Goal: Contribute content: Contribute content

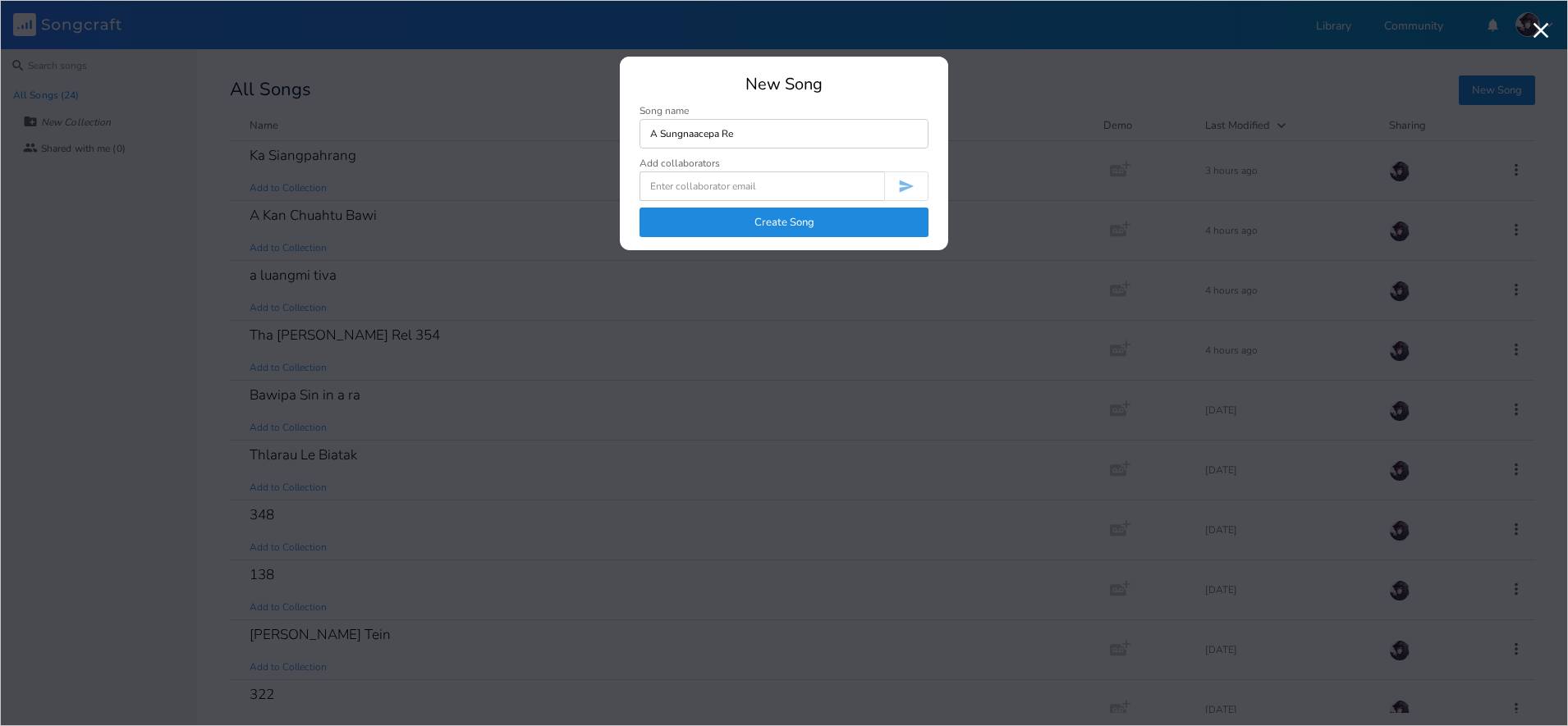
type input "A Sungnaacepa Re"
click at [826, 219] on button "Create Song" at bounding box center [784, 222] width 289 height 30
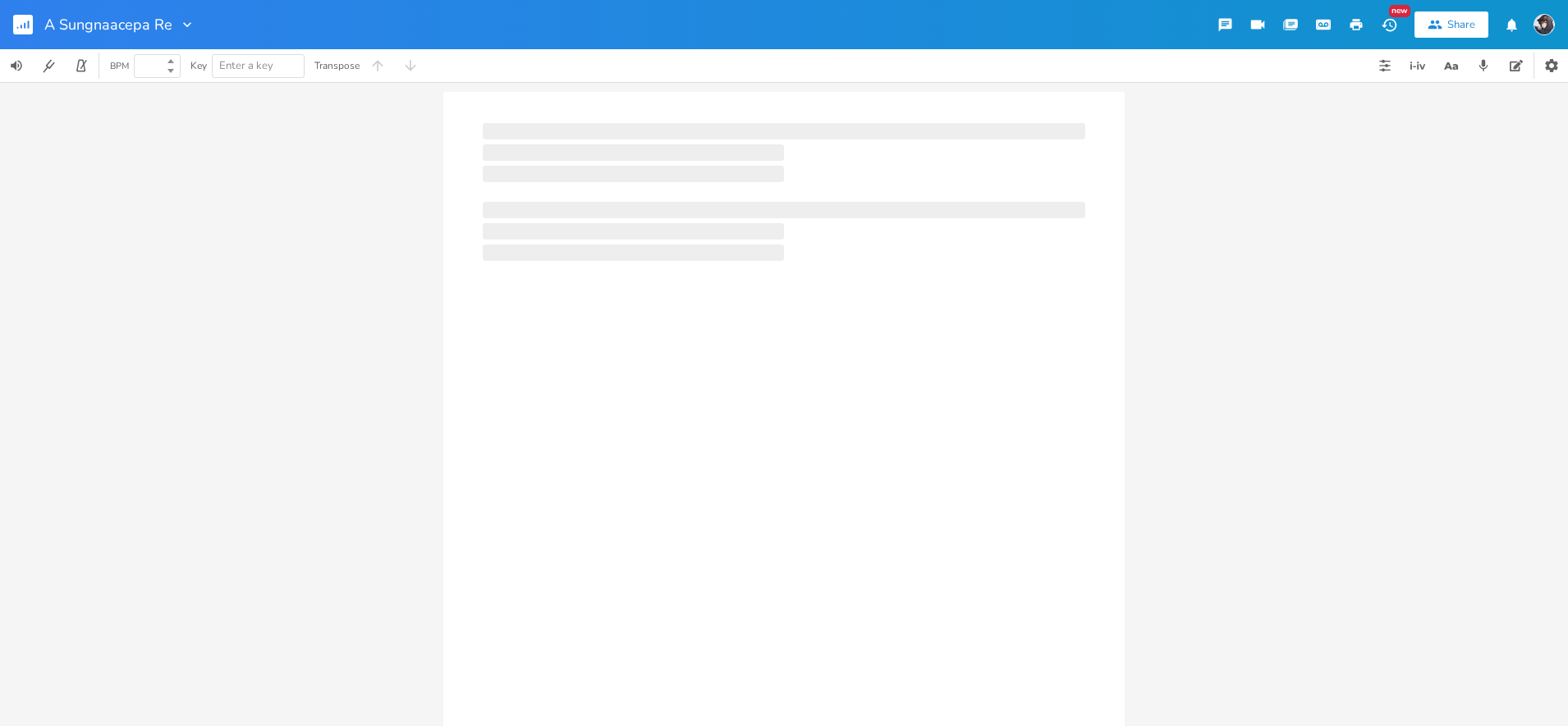
type input "100"
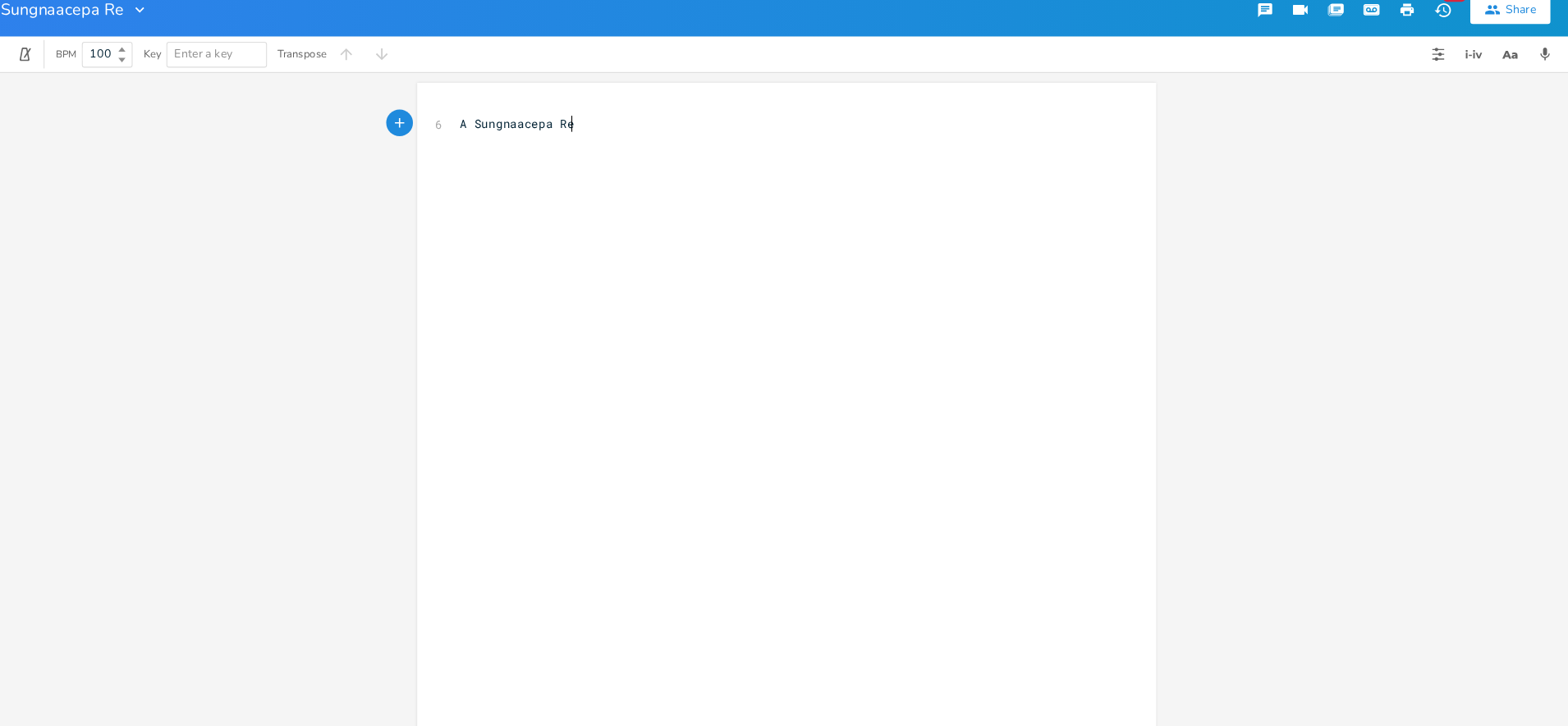
scroll to position [2, 0]
type textarea "[intro]"
type textarea "C"
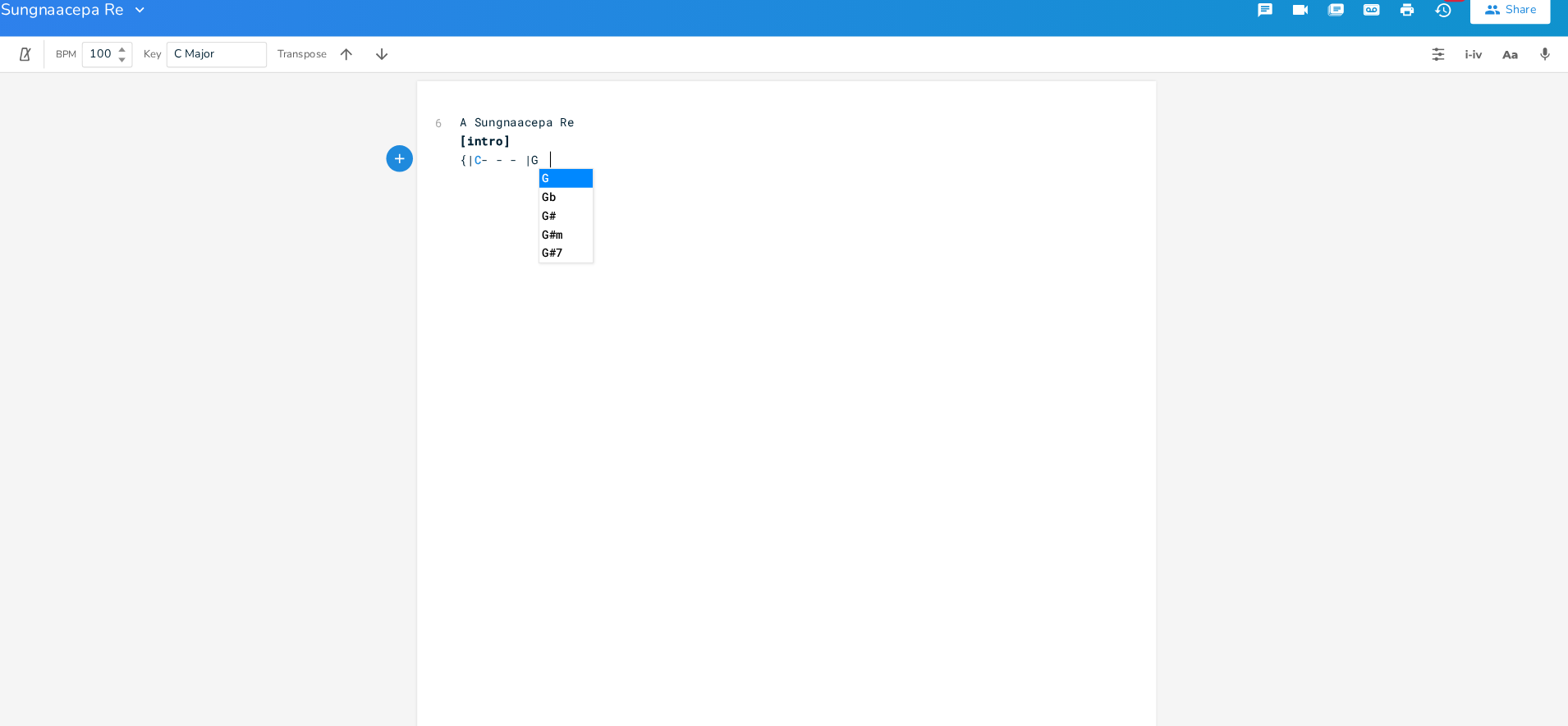
type textarea "{| C - - - |G"
type textarea "G - C - | C - - - | F+"
type textarea "G- - -"
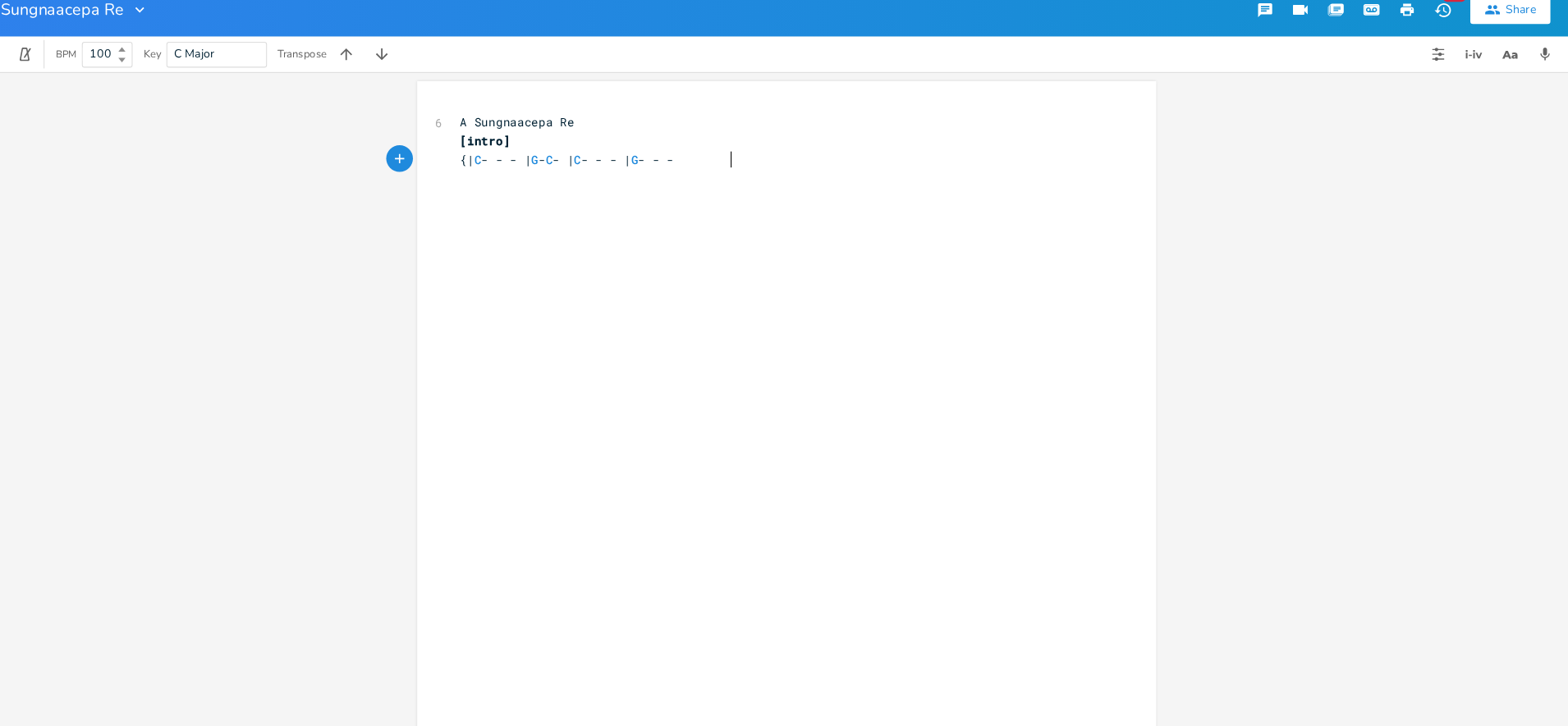
scroll to position [0, 33]
type textarea "- - - }"
type textarea "|}"
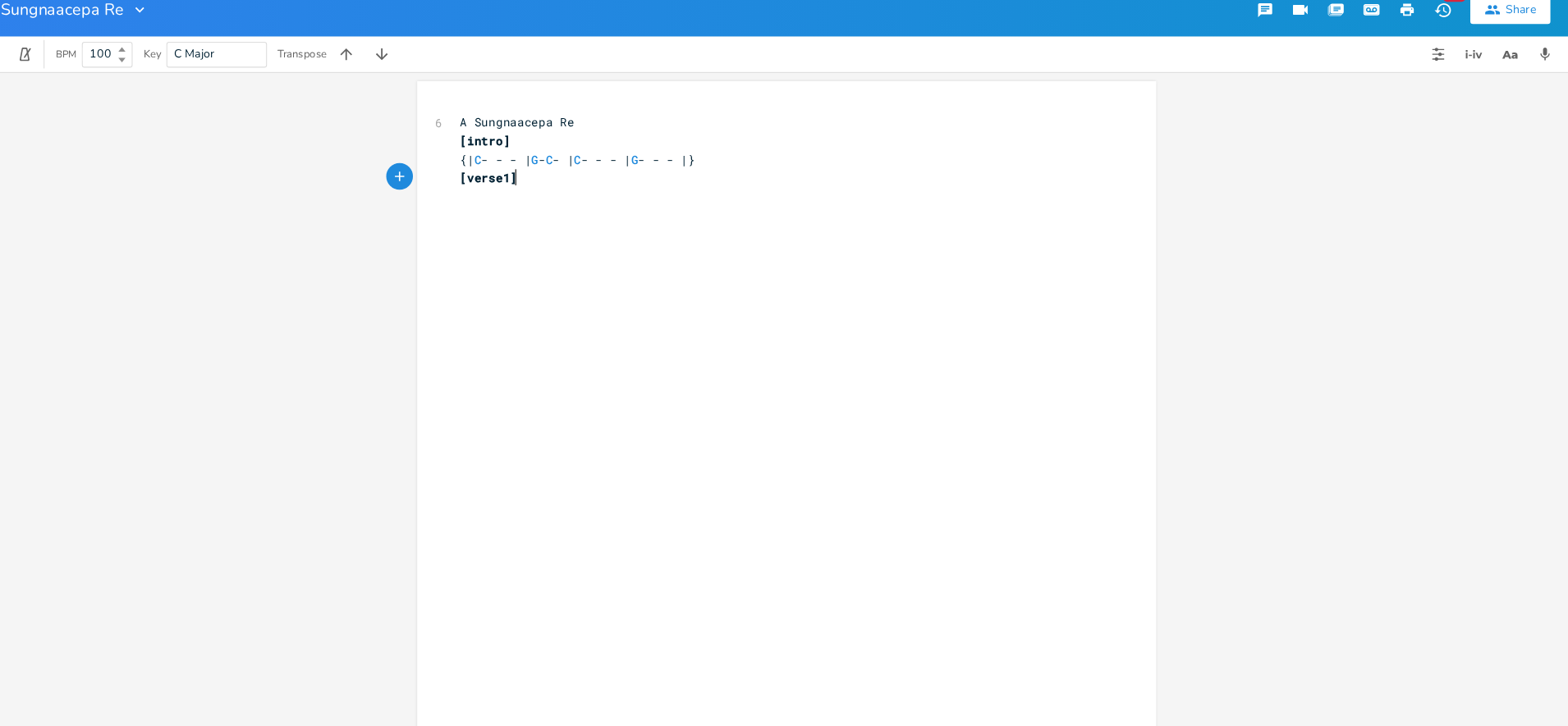
type textarea "[verse1]\"
type textarea "{| C - - - | G - C - | C - --"
type textarea "- | G - Em -"
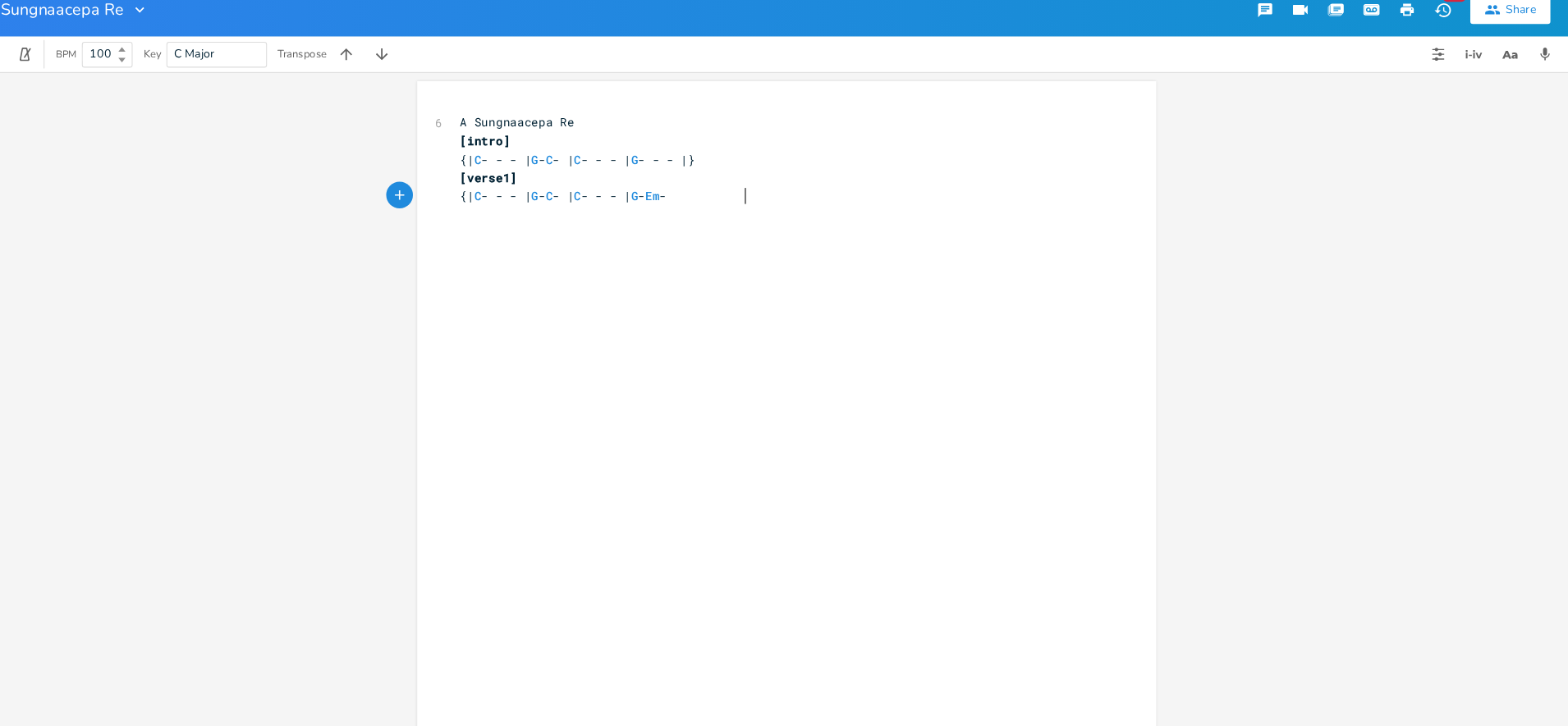
scroll to position [0, 59]
type textarea "|"
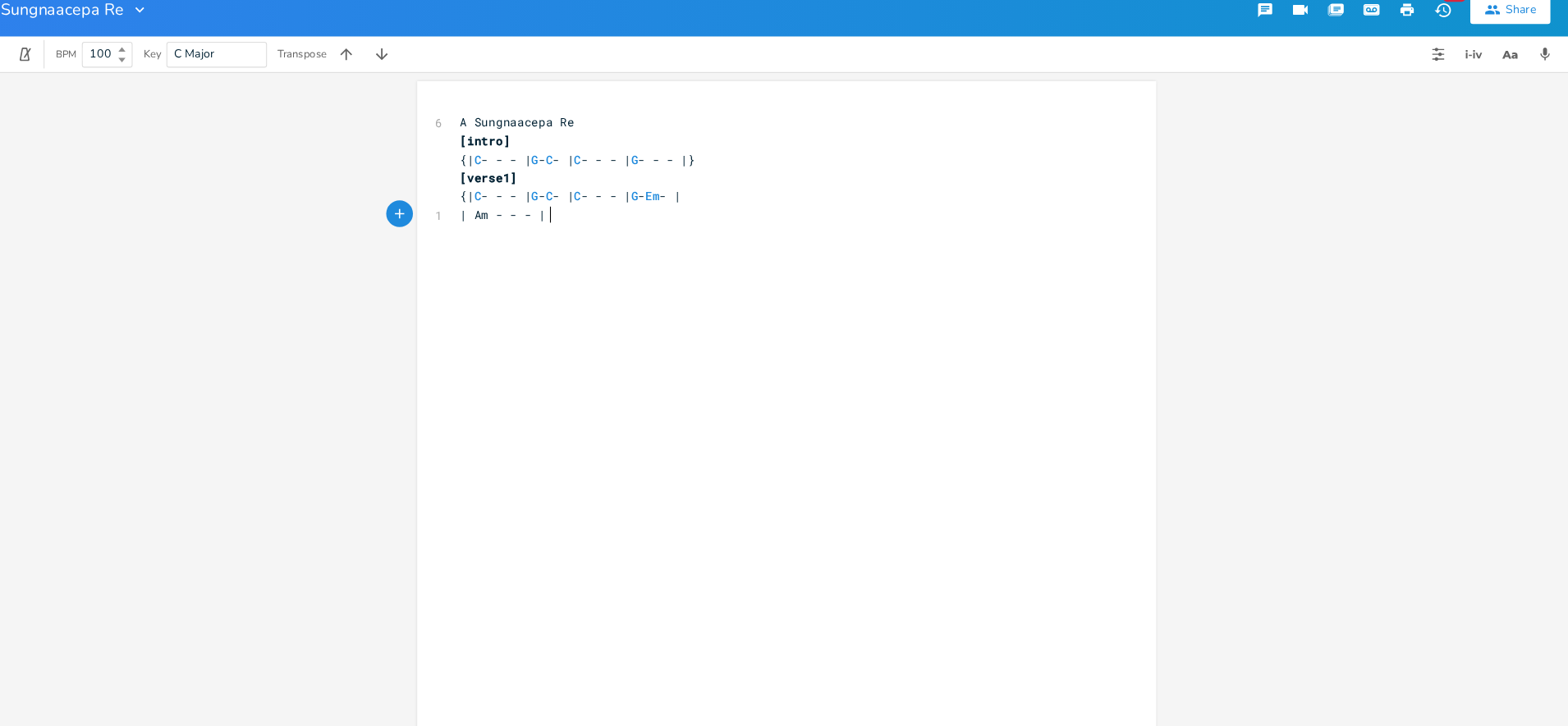
type textarea "Am - - - |"
type textarea "m"
click at [524, 230] on li "Am" at bounding box center [523, 231] width 51 height 17
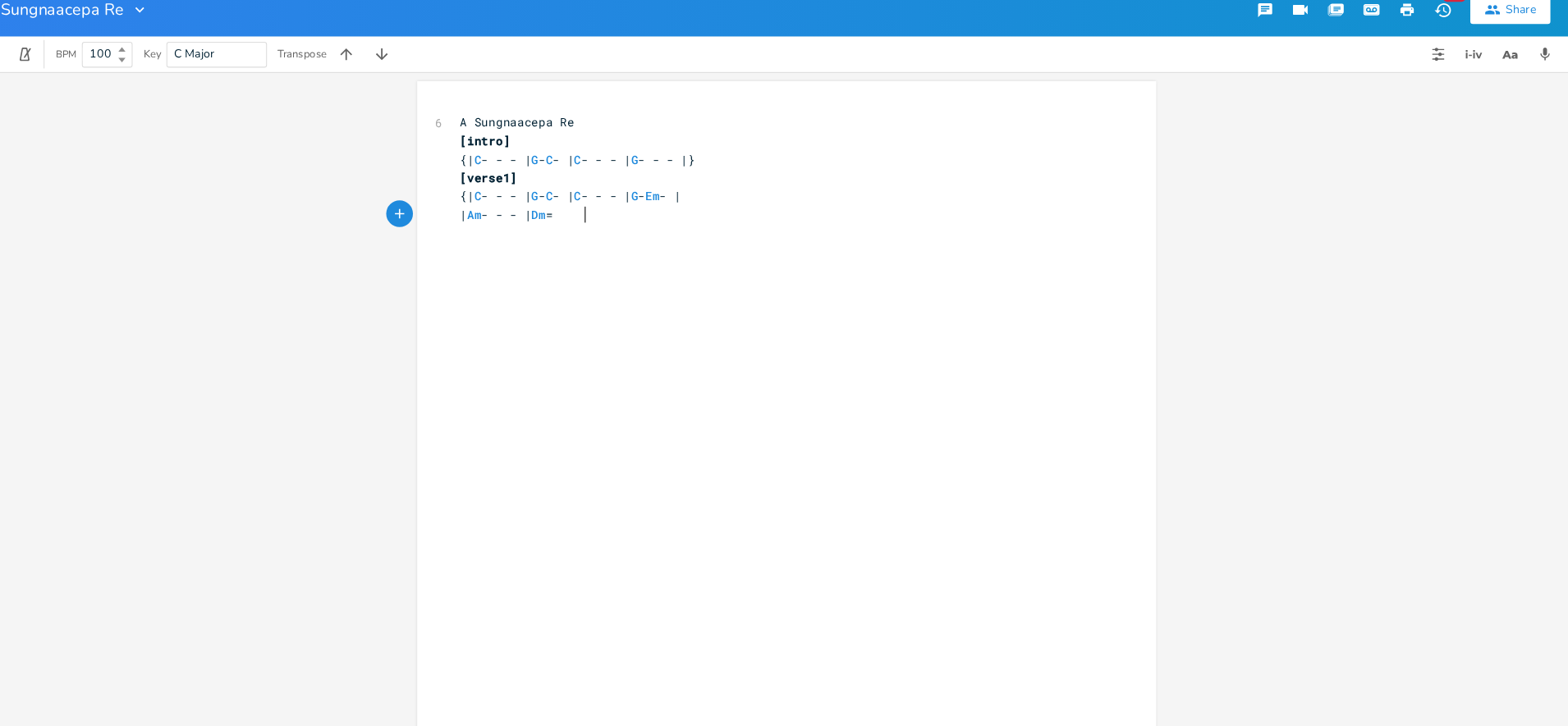
type textarea "- - - | Dm ="
type textarea "- - - |"
type textarea "Dm - | G - - - |"
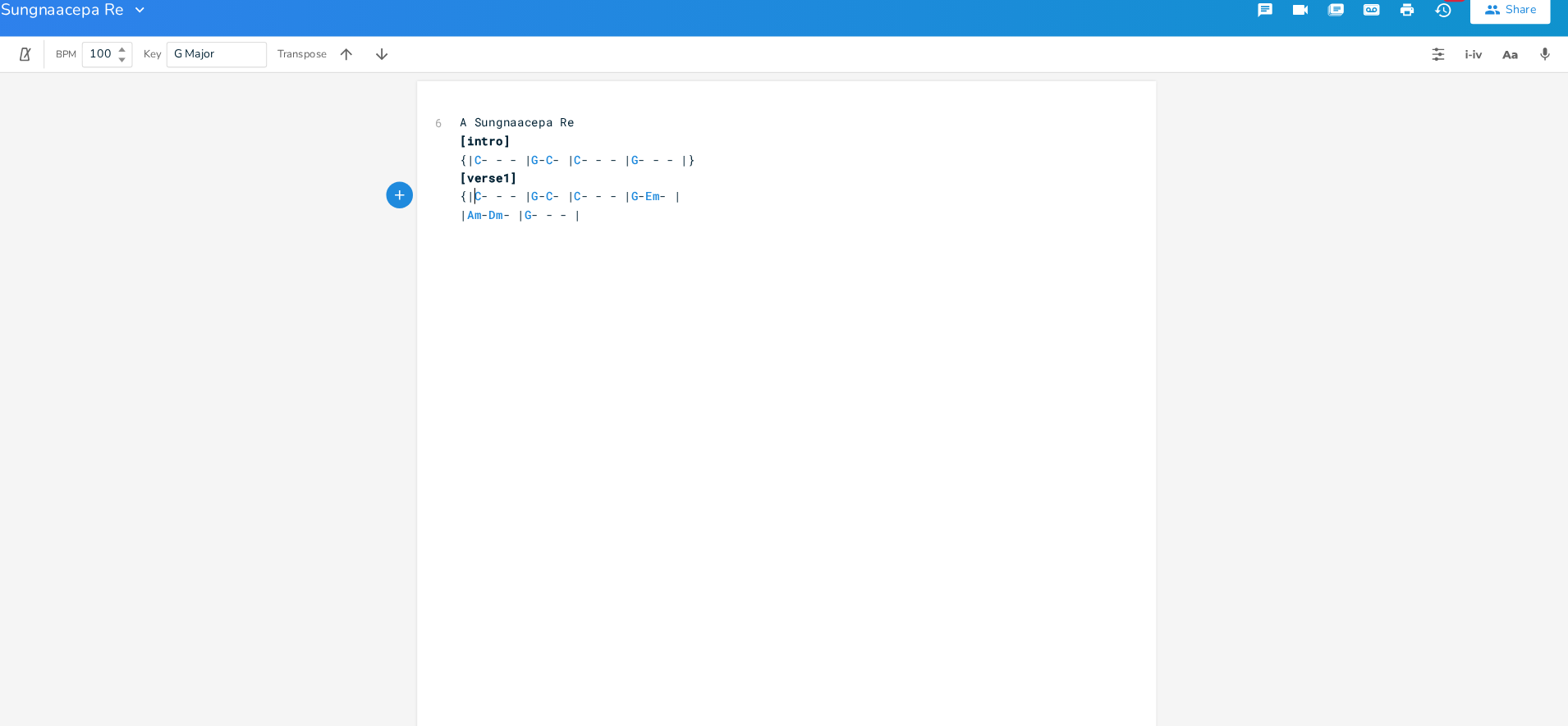
click at [489, 192] on span "{| C - - - | G - C - | C - - - | G - Em - |" at bounding box center [584, 196] width 203 height 14
click at [495, 195] on span "{| C - - - | G - C - | C - - - | G - Em - |" at bounding box center [584, 196] width 203 height 14
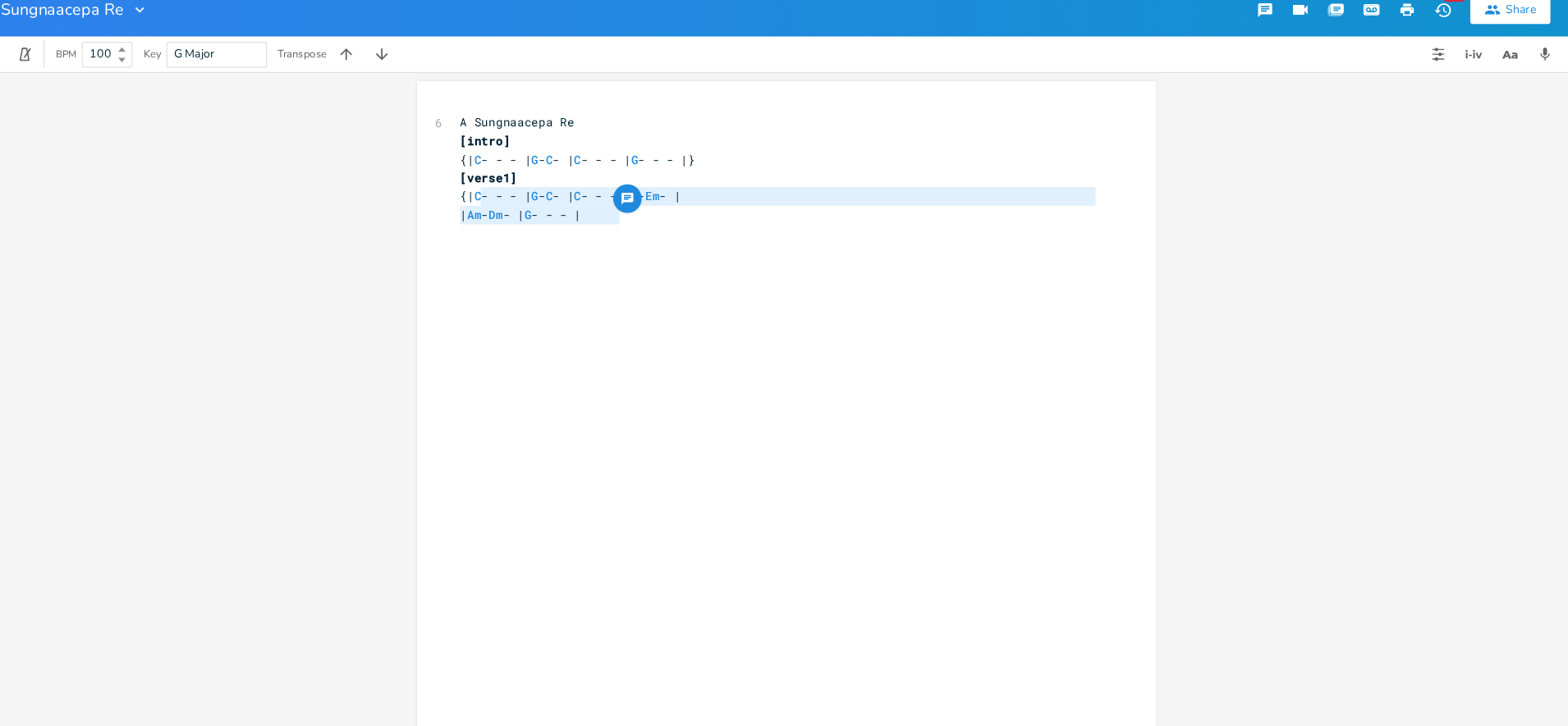
type textarea "C - - - | G - C - | C - - - | G - Em - | | Am - Dm - | G - - - |"
drag, startPoint x: 495, startPoint y: 195, endPoint x: 628, endPoint y: 213, distance: 134.2
click at [628, 213] on div "6 A Sungnaacepa Re [intro] {| C - - - | G - C - | C - - - | G - - - |} [verse1]…" at bounding box center [775, 171] width 592 height 102
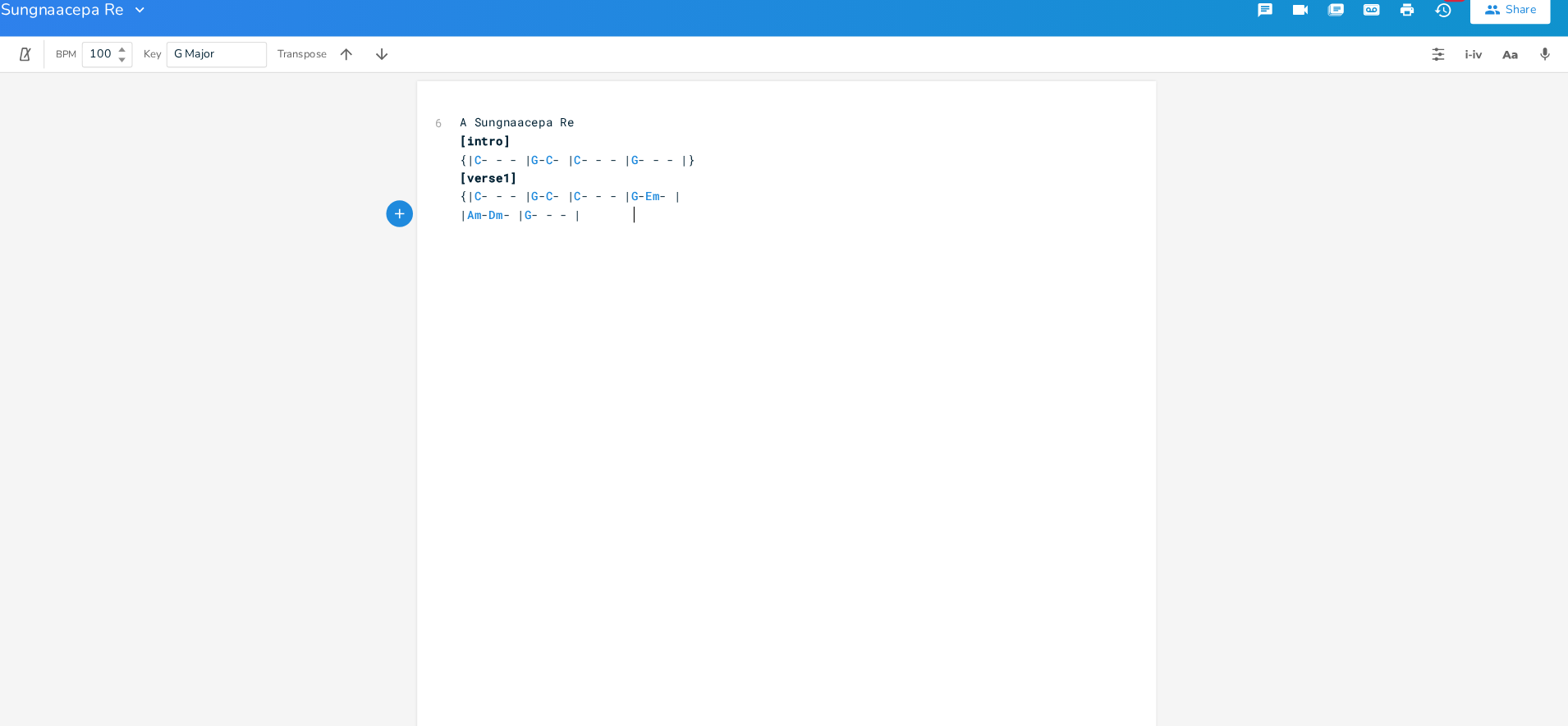
click at [809, 221] on pre "| Am - Dm - | G - - - |" at bounding box center [775, 213] width 592 height 17
click at [760, 211] on span "| Am - Dm - | G - - - | C - - - | G - C - | C - - - | G - Em - |" at bounding box center [634, 213] width 302 height 14
click at [484, 250] on span "| Am - Dm - | G - - - |" at bounding box center [538, 248] width 111 height 14
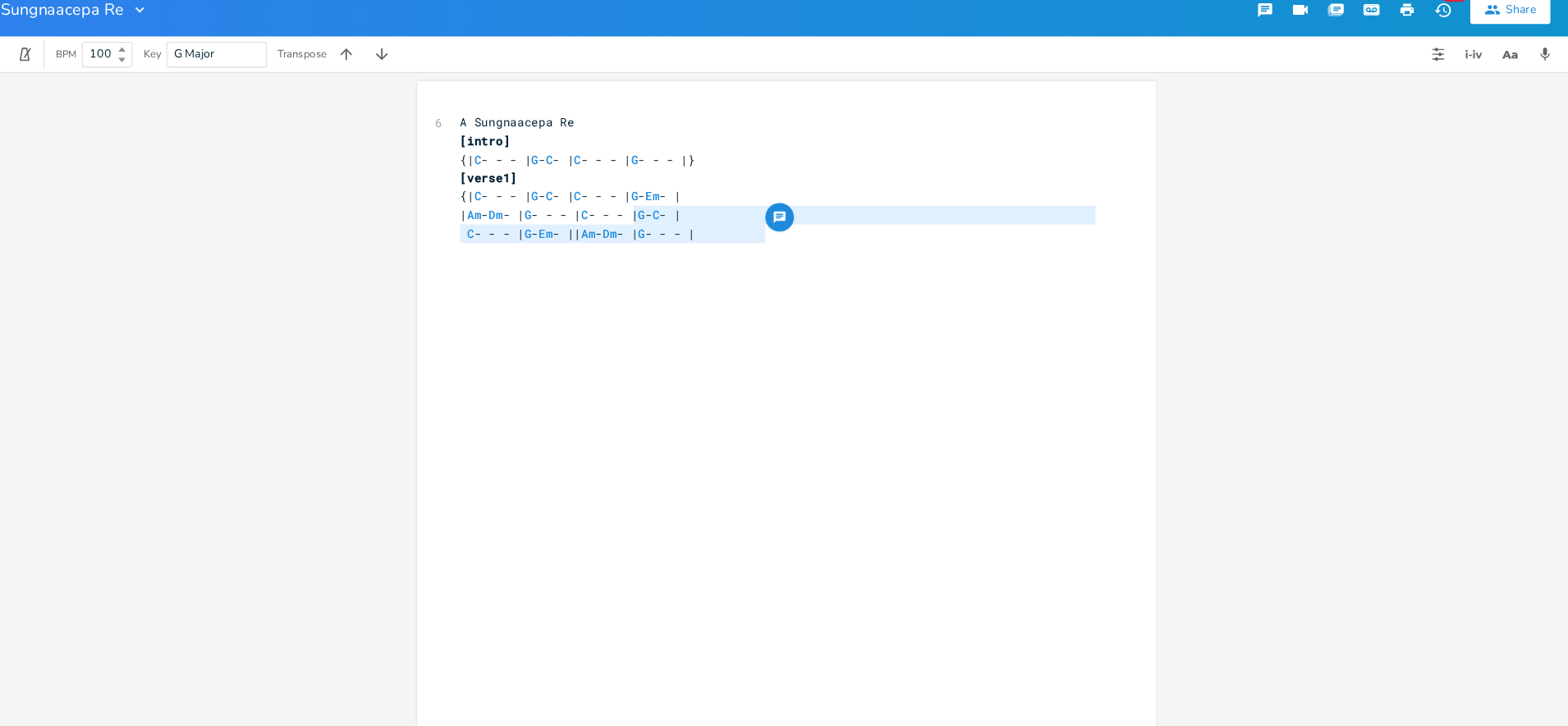
type textarea "| C - - - | G - C - | C - - - | G - Em - || Am - Dm - | G - - - |"
drag, startPoint x: 788, startPoint y: 234, endPoint x: 624, endPoint y: 210, distance: 165.7
click at [624, 210] on div "6 A Sungnaacepa Re [intro] {| C - - - | G - C - | C - - - | G - - - |} [verse1]…" at bounding box center [775, 180] width 592 height 120
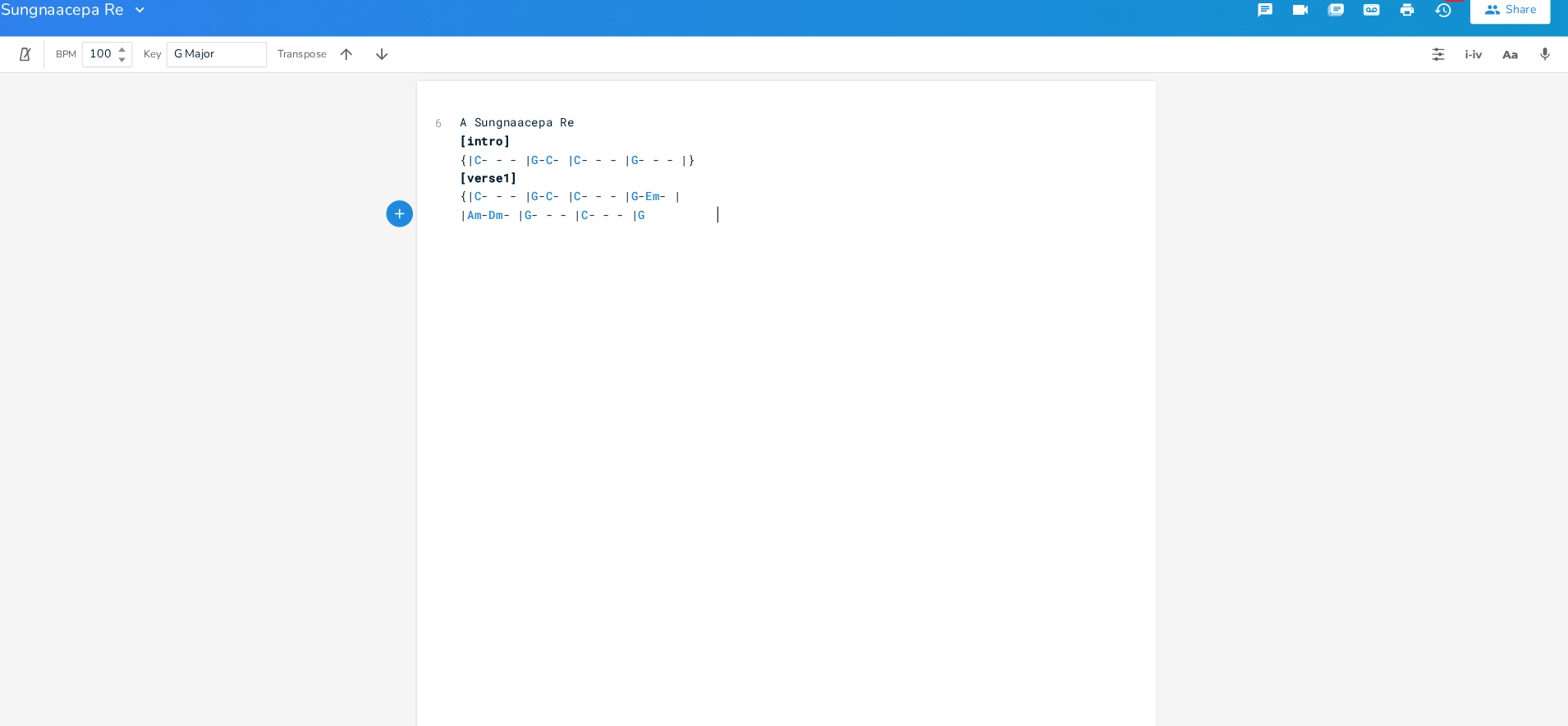
type textarea "| C - - - | G - -"
type textarea "Em - |"
type textarea "| A"
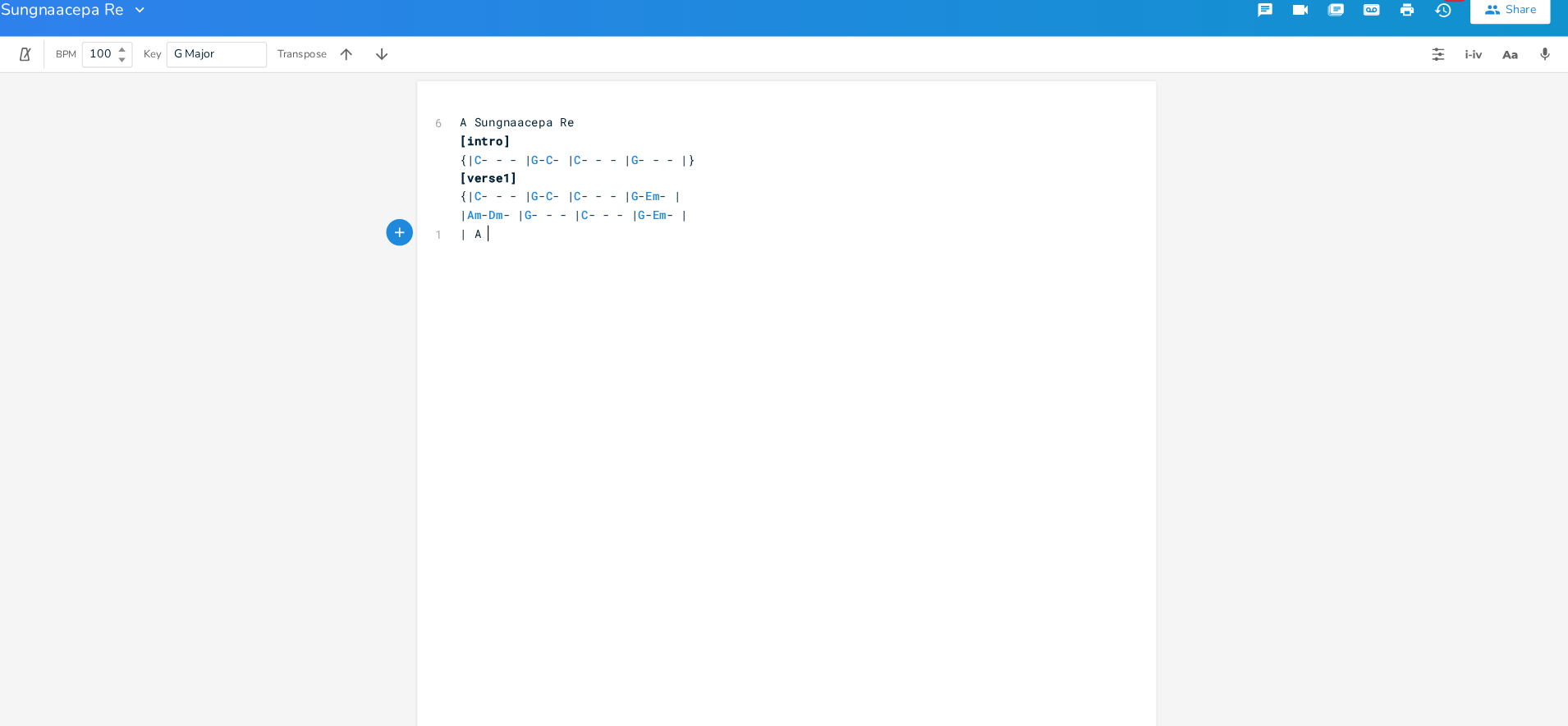
scroll to position [0, 14]
click at [693, 217] on span "| Am - Dm - | G - - - | C - - - | G - Em - |" at bounding box center [588, 213] width 210 height 14
type textarea "]"
type textarea "C"
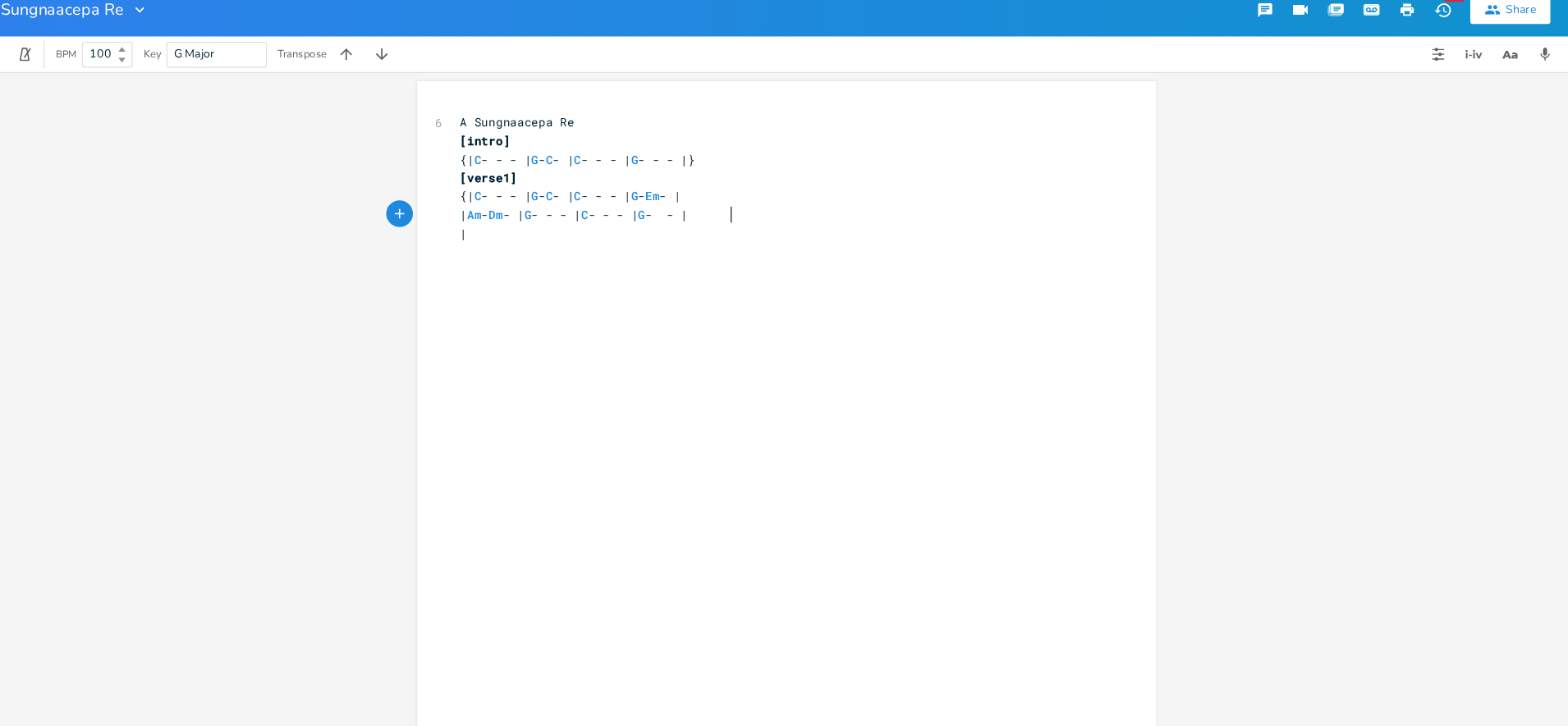
scroll to position [0, 6]
click at [647, 235] on pre "|" at bounding box center [775, 231] width 592 height 17
type textarea "C - - - | G ="
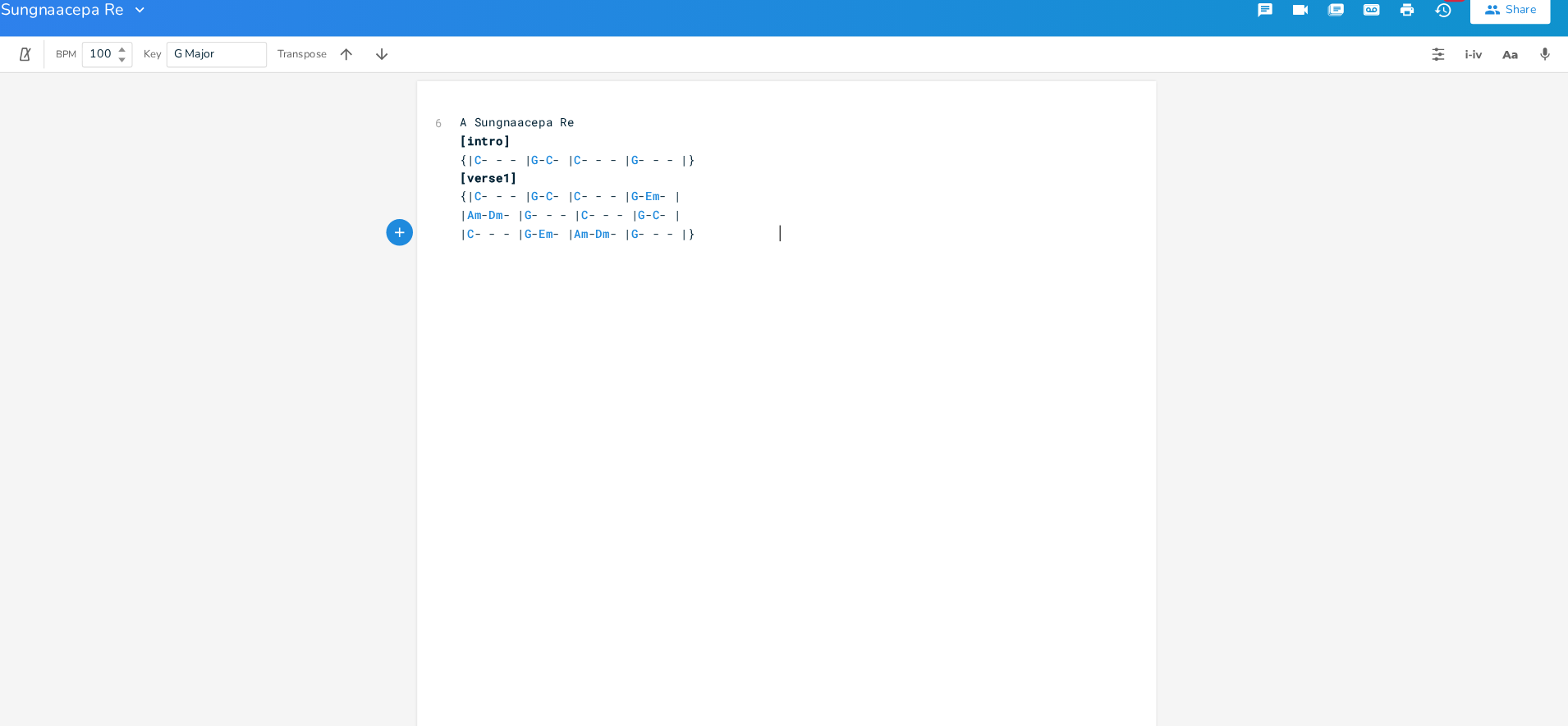
type textarea "- Em - | Am - Dm - | G - - - |}"
type textarea "\"
type textarea "[precho]"
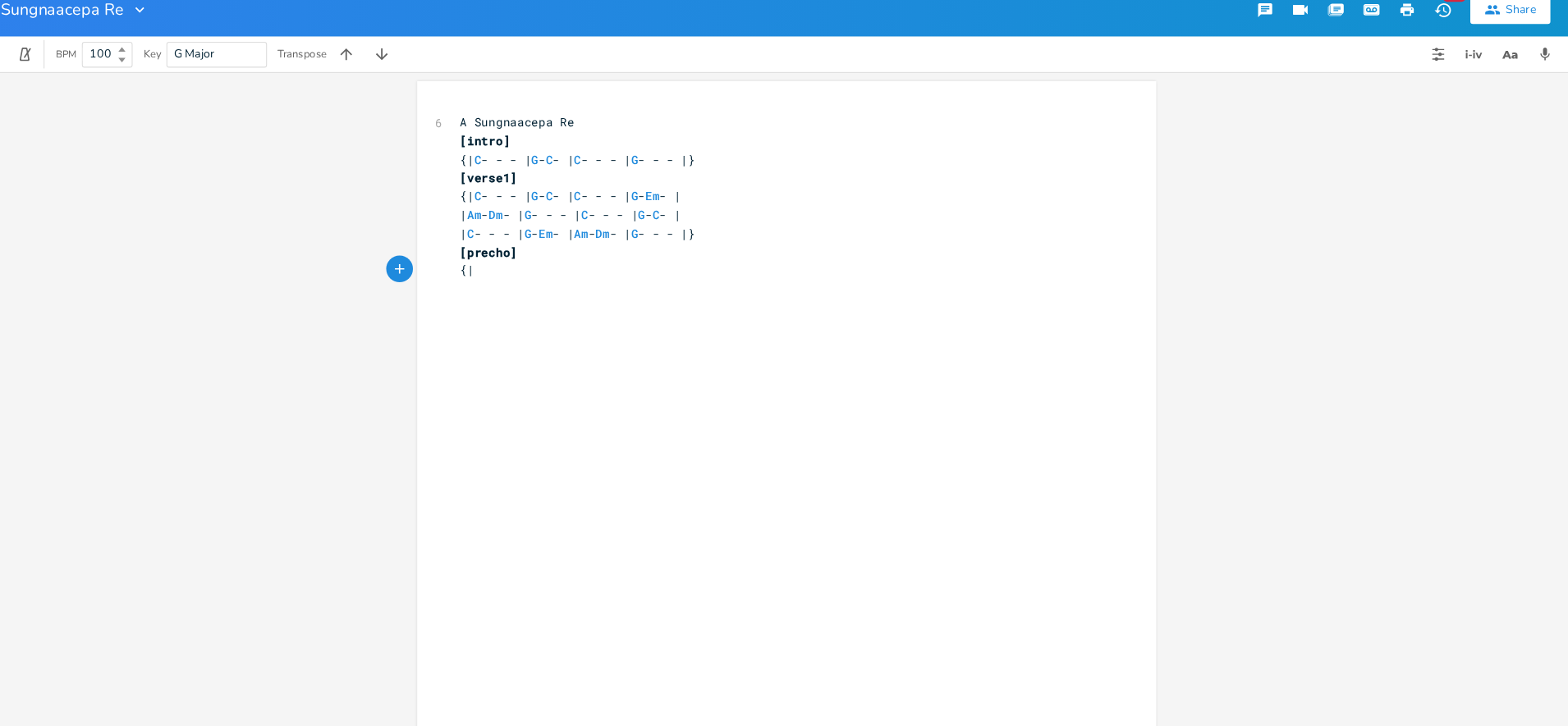
type textarea "{|Bb"
type textarea "BB"
type textarea "b - - - | F - C - | Bb - - - | F - G - |"
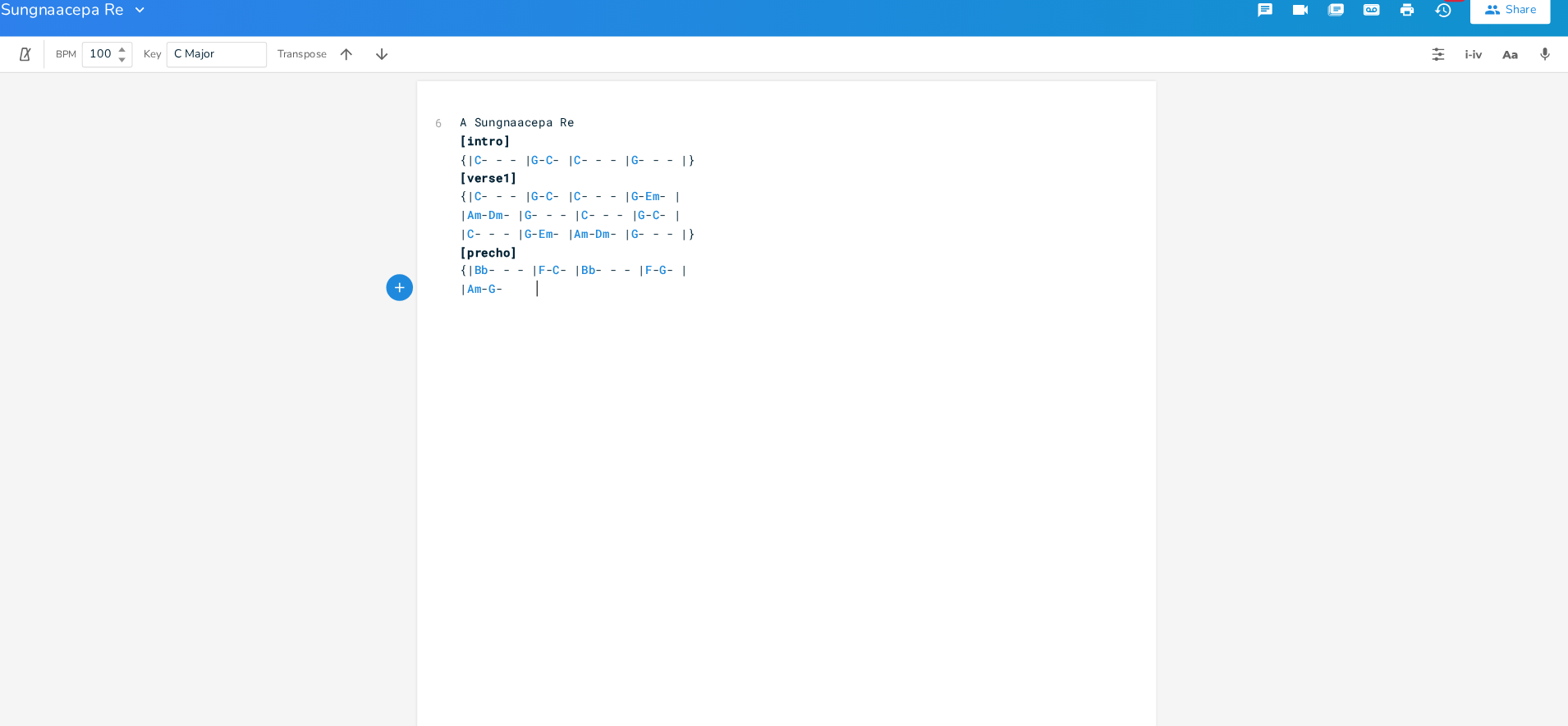
scroll to position [0, 53]
type textarea "| Am - G - | F - - - |"
click at [588, 284] on span "| Am - G - | F - - - |" at bounding box center [535, 281] width 105 height 14
type textarea "G"
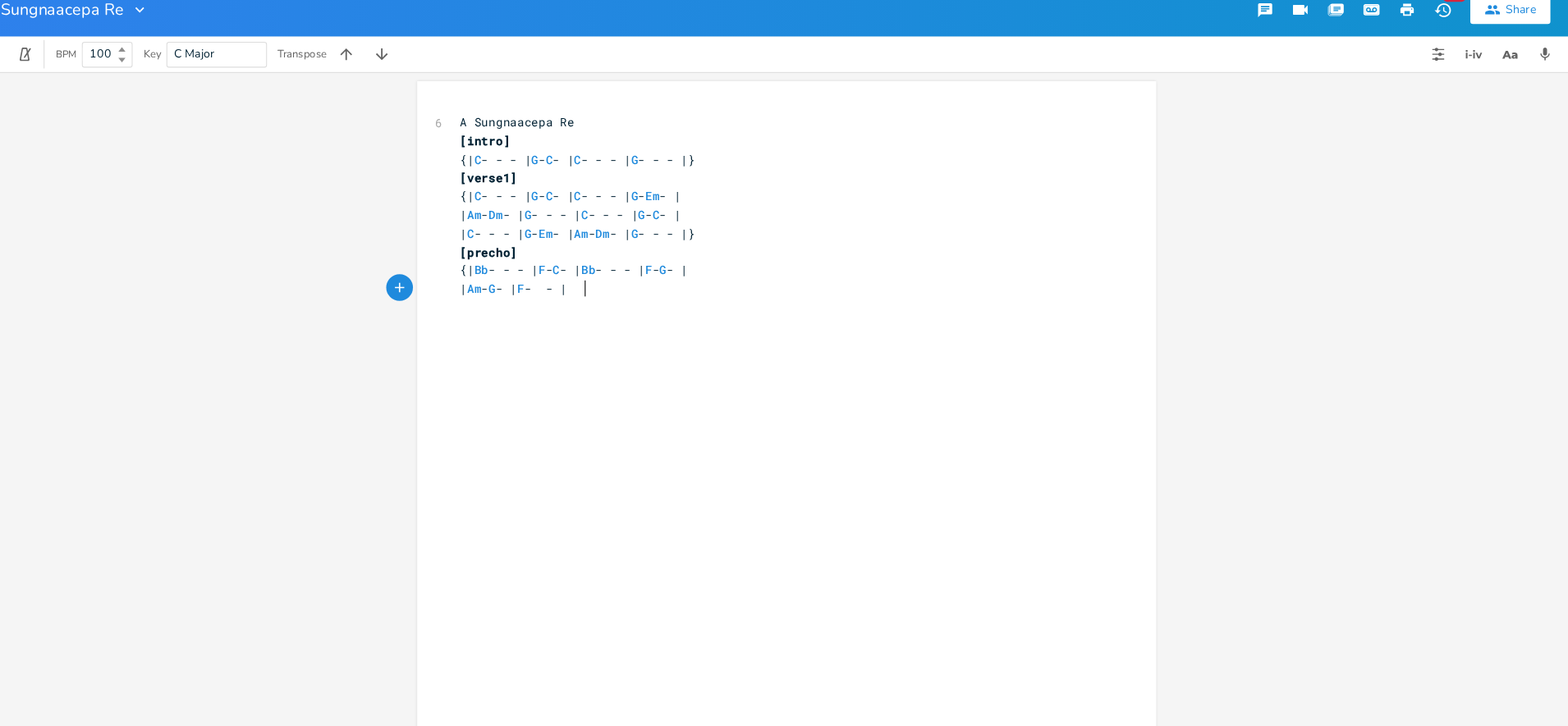
scroll to position [0, 8]
click at [664, 287] on pre "| Am - G - | F - G - |" at bounding box center [775, 281] width 592 height 17
type textarea "Am - Dm - | G - - -||"
type textarea "}"
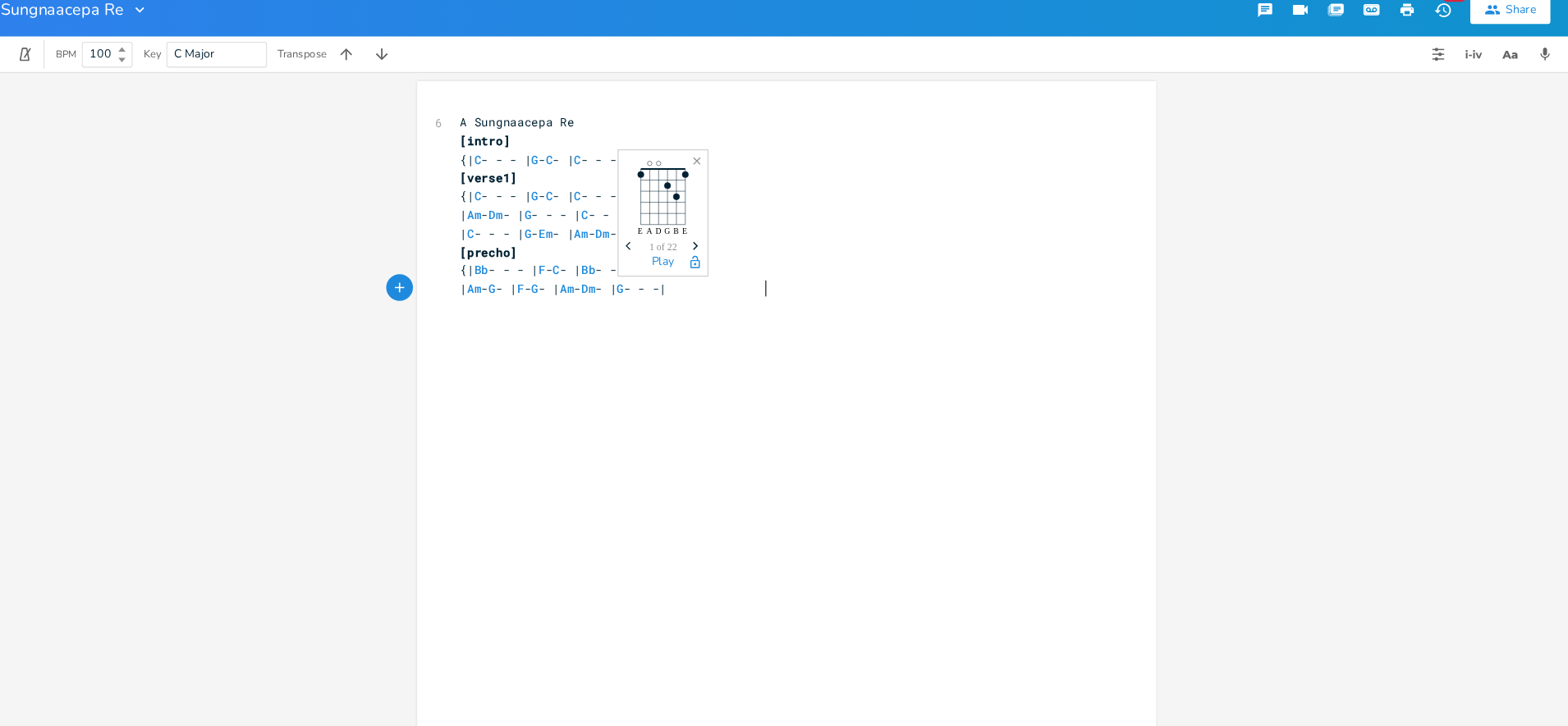
scroll to position [0, 5]
click at [944, 304] on div "x 6 A Sungnaacepa Re [intro] {| C - - - | G - C - | C - - - | G - - - |} [verse…" at bounding box center [796, 419] width 634 height 605
type textarea "[cho]\"
type textarea "{\"
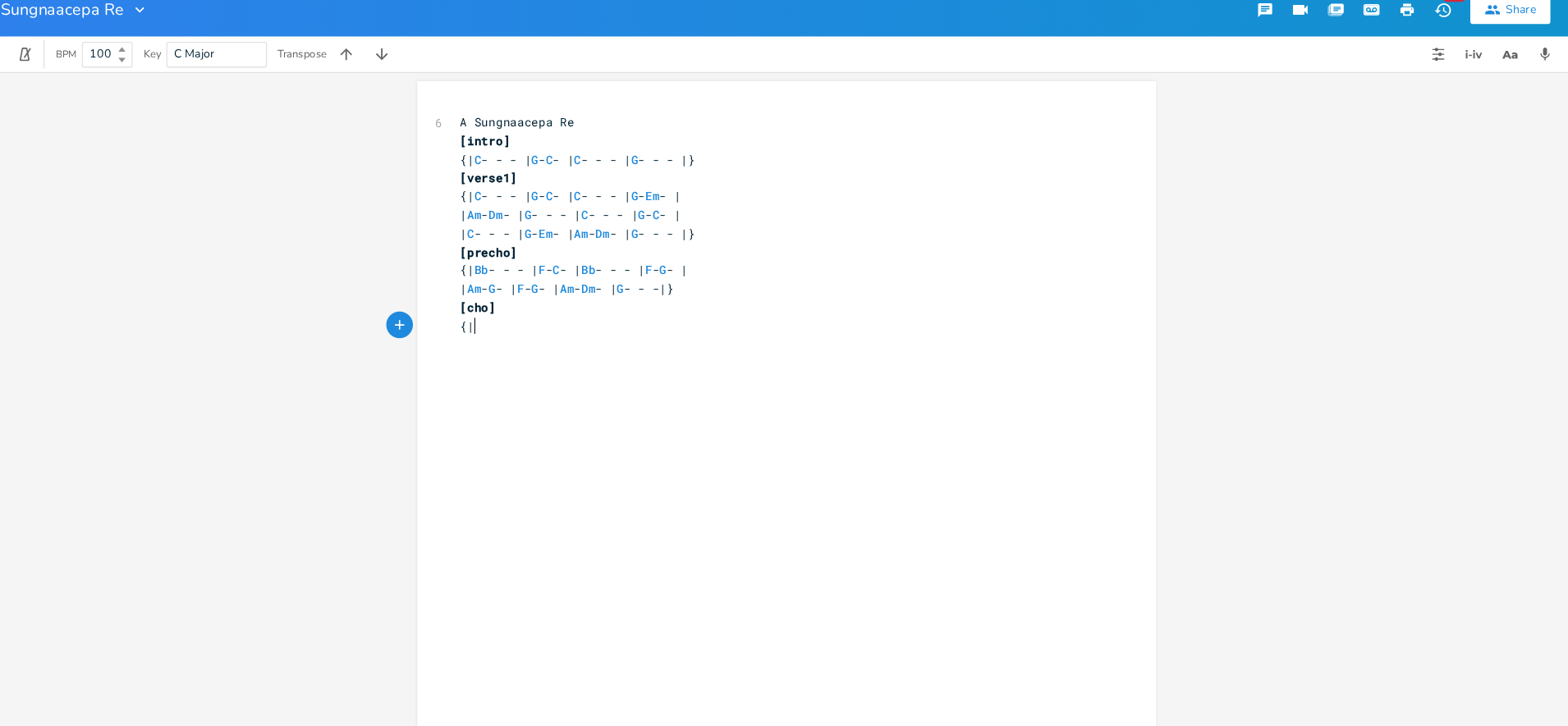
scroll to position [0, 5]
type textarea "| C - G - | F - G -|"
type textarea "\"
type textarea "|"
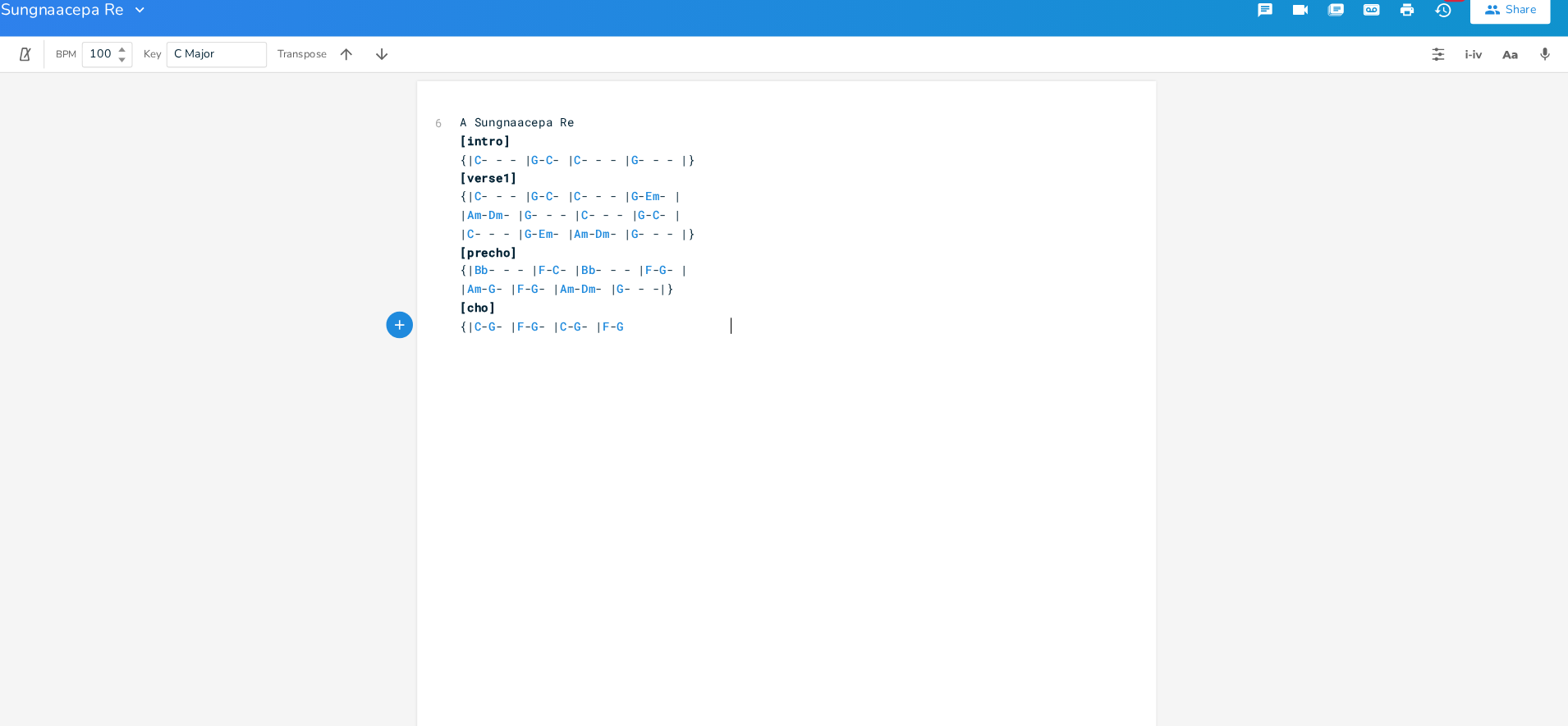
type textarea "| C - G - | F - G \"
type textarea "- |"
type textarea "| Am -"
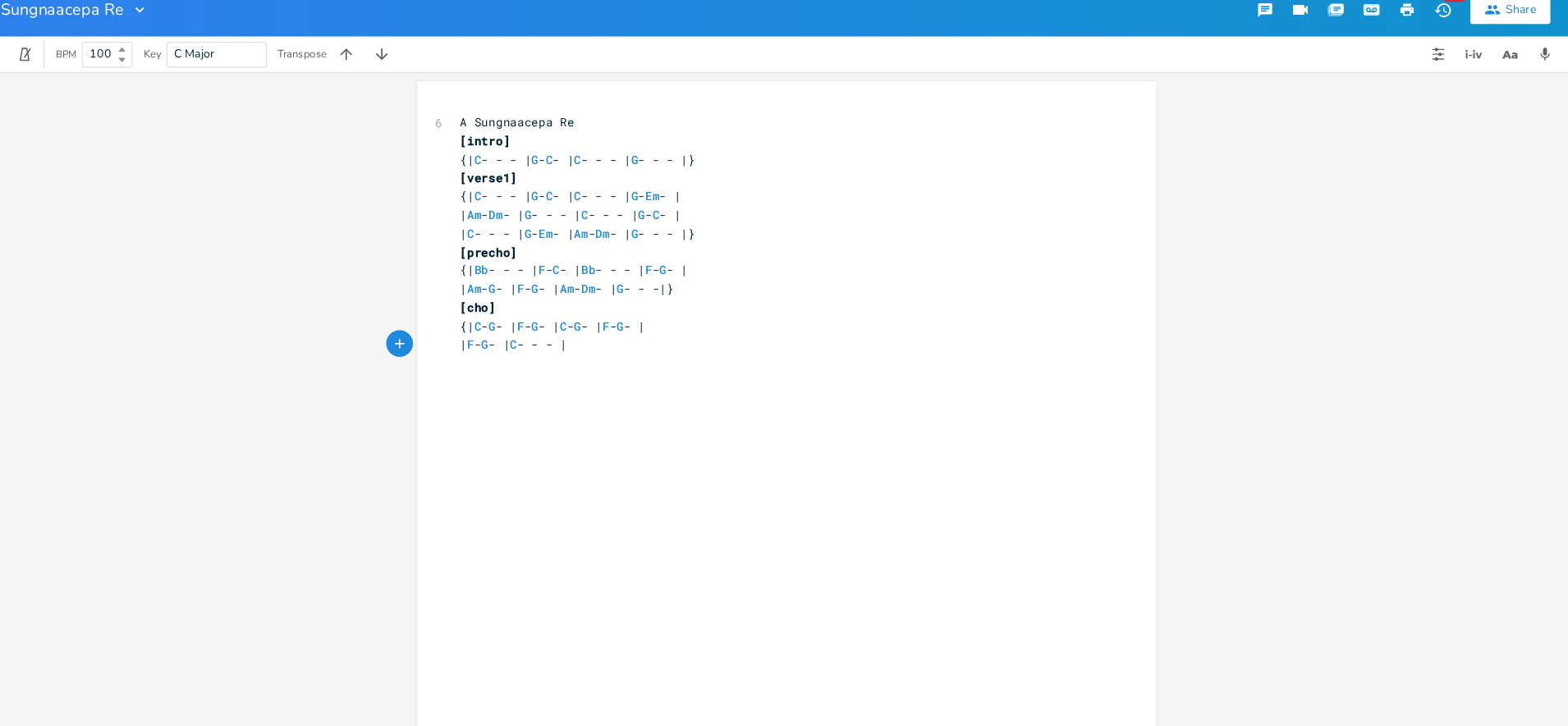
type textarea "F - G - | C - - - |}"
type textarea "music"
type textarea "[music]"
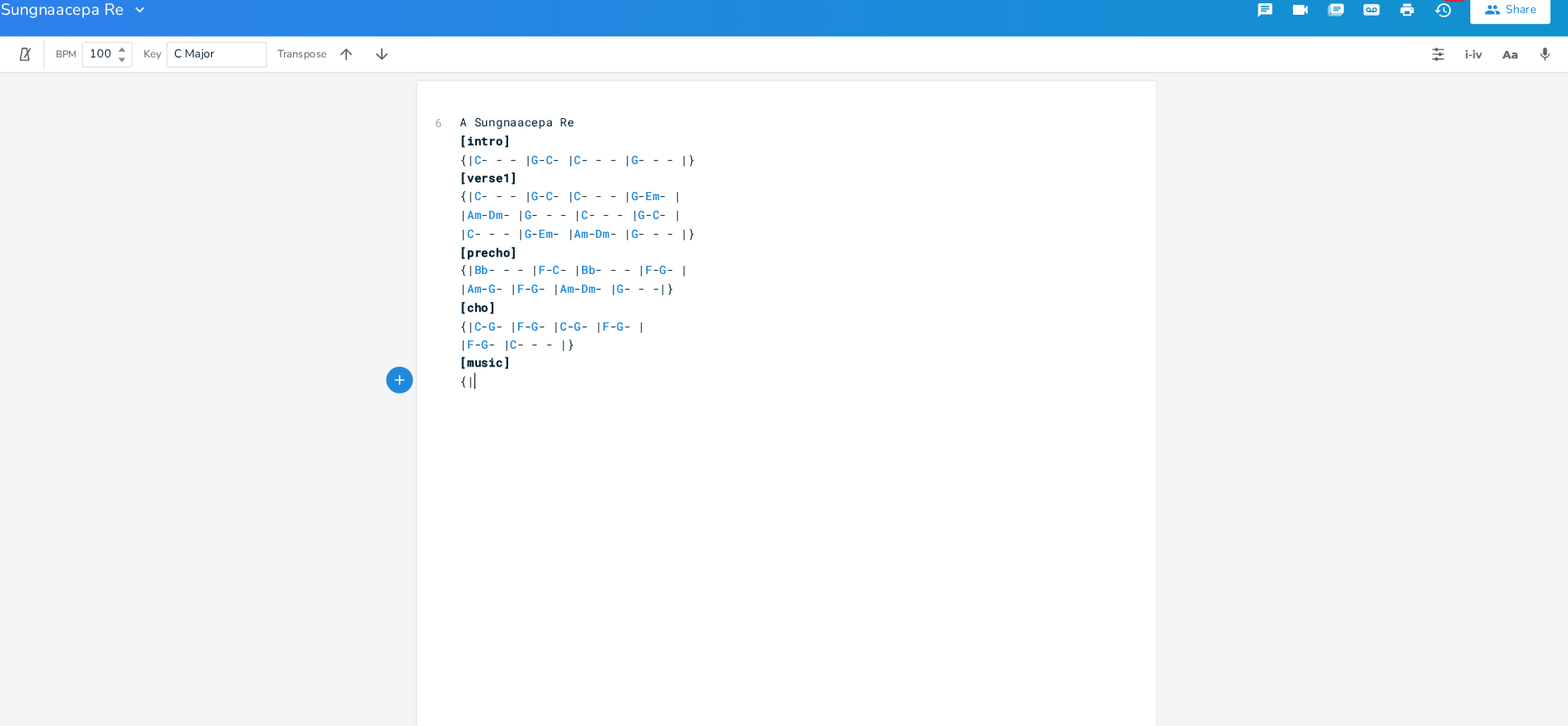
scroll to position [0, 9]
type textarea "{|"
type textarea "Am - G -"
type textarea "F"
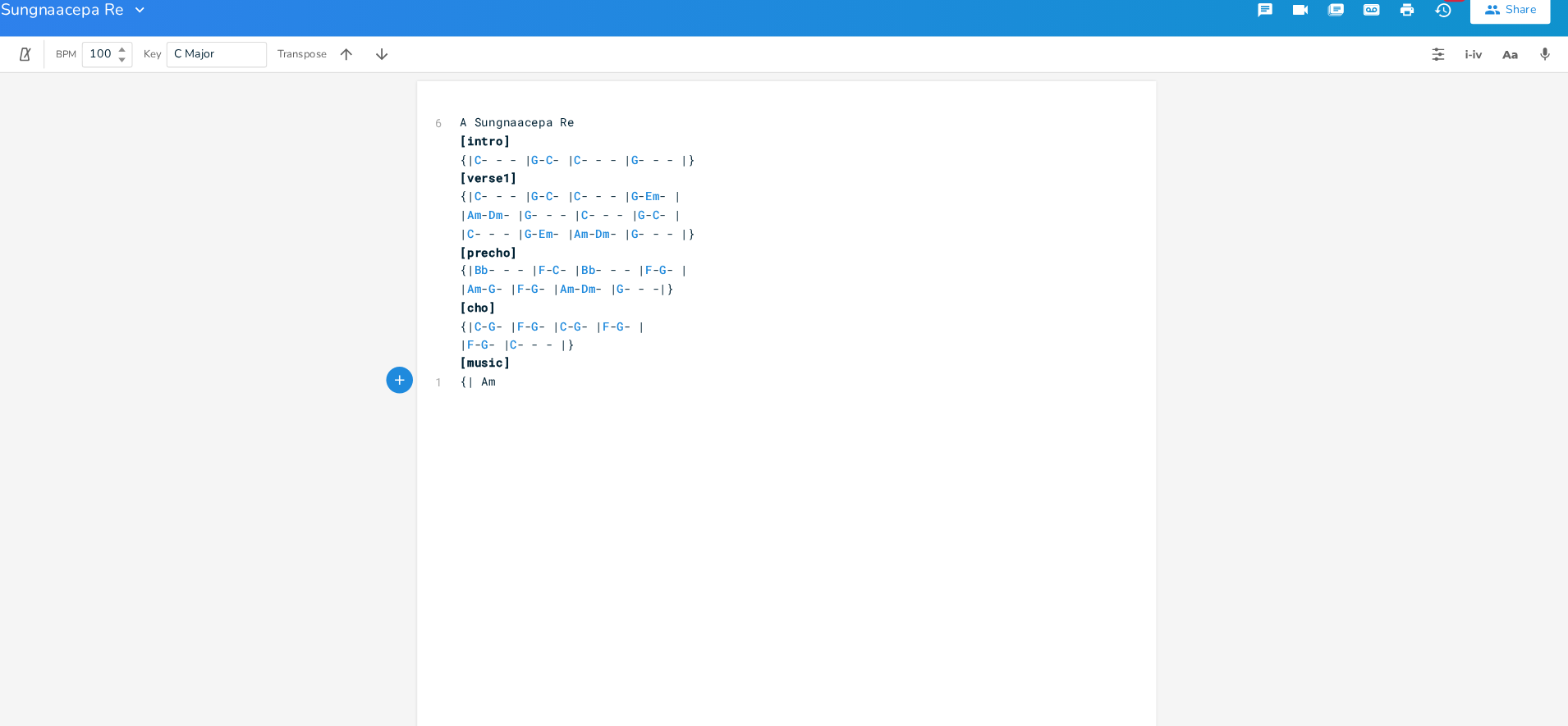
scroll to position [0, 5]
type textarea "G F - | Am -"
type textarea "G F - | G - - - {"
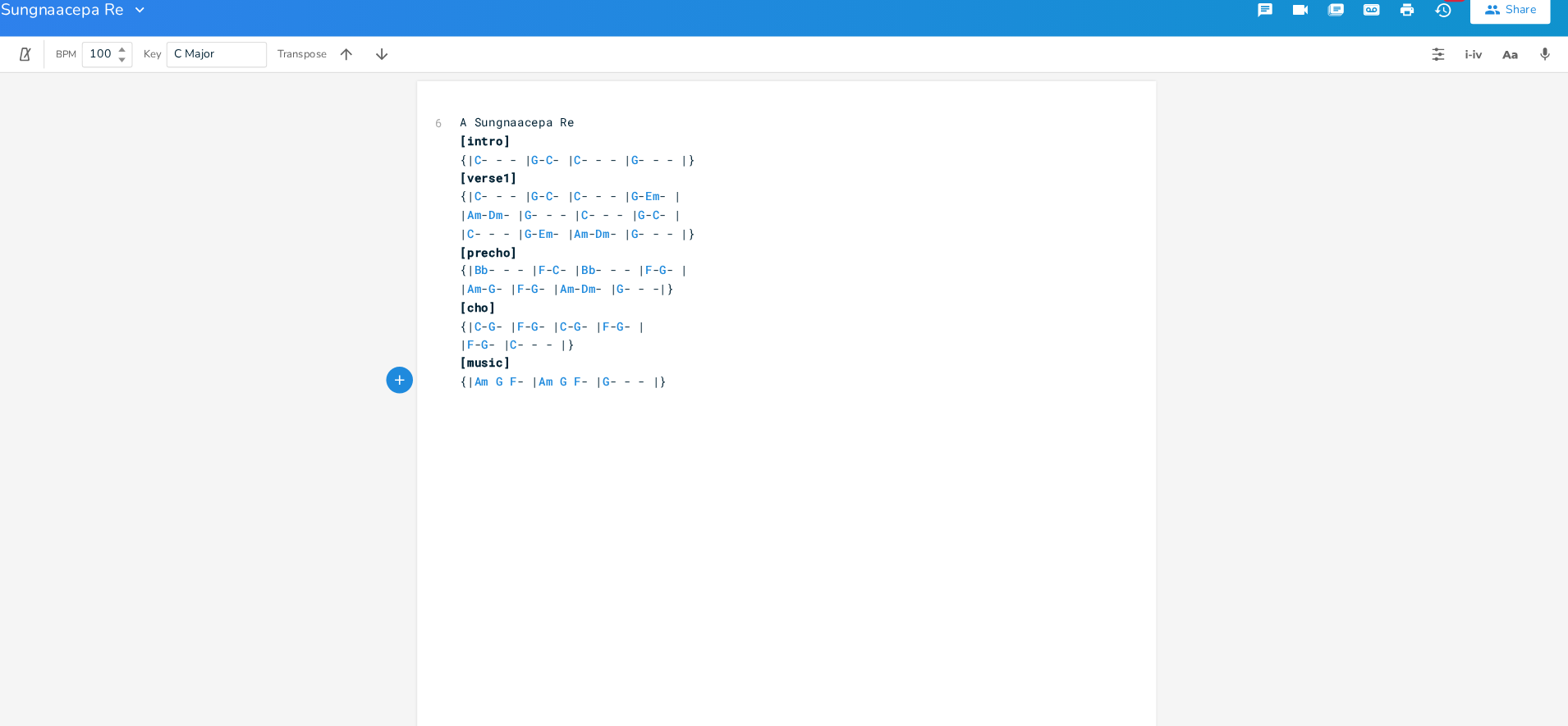
type textarea "|}"
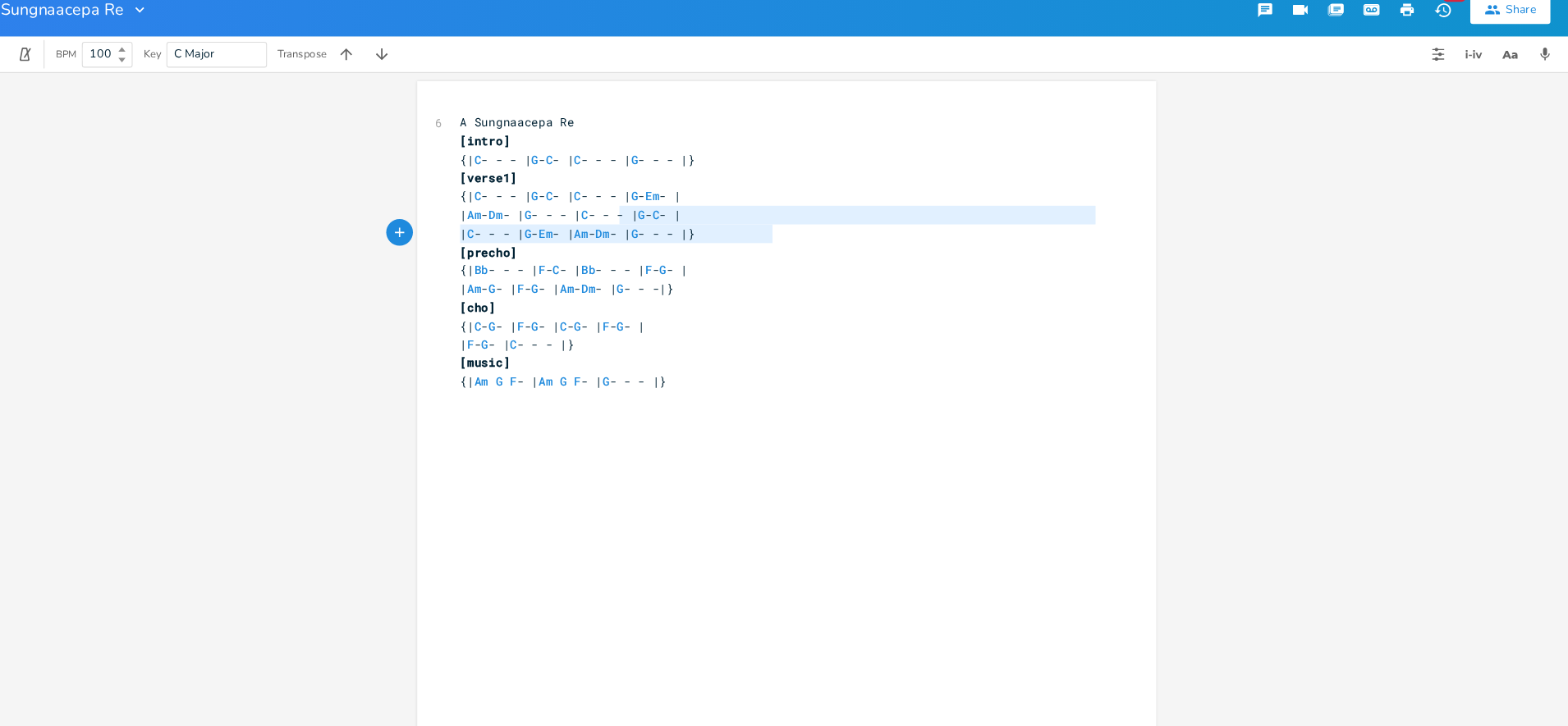
type textarea "| C - - - | G - C - | | C - - - | G - Em - | Am - Dm - | G - - - |}"
drag, startPoint x: 625, startPoint y: 212, endPoint x: 771, endPoint y: 229, distance: 147.0
click at [771, 229] on div "6 A Sungnaacepa Re [intro] {| C - - - | G - C - | C - - - | G - - - |} [verse1]…" at bounding box center [775, 248] width 592 height 256
click at [694, 453] on div "x 6 A Sungnaacepa Re [intro] {| C - - - | G - C - | C - - - | G - - - |} [verse…" at bounding box center [796, 419] width 634 height 605
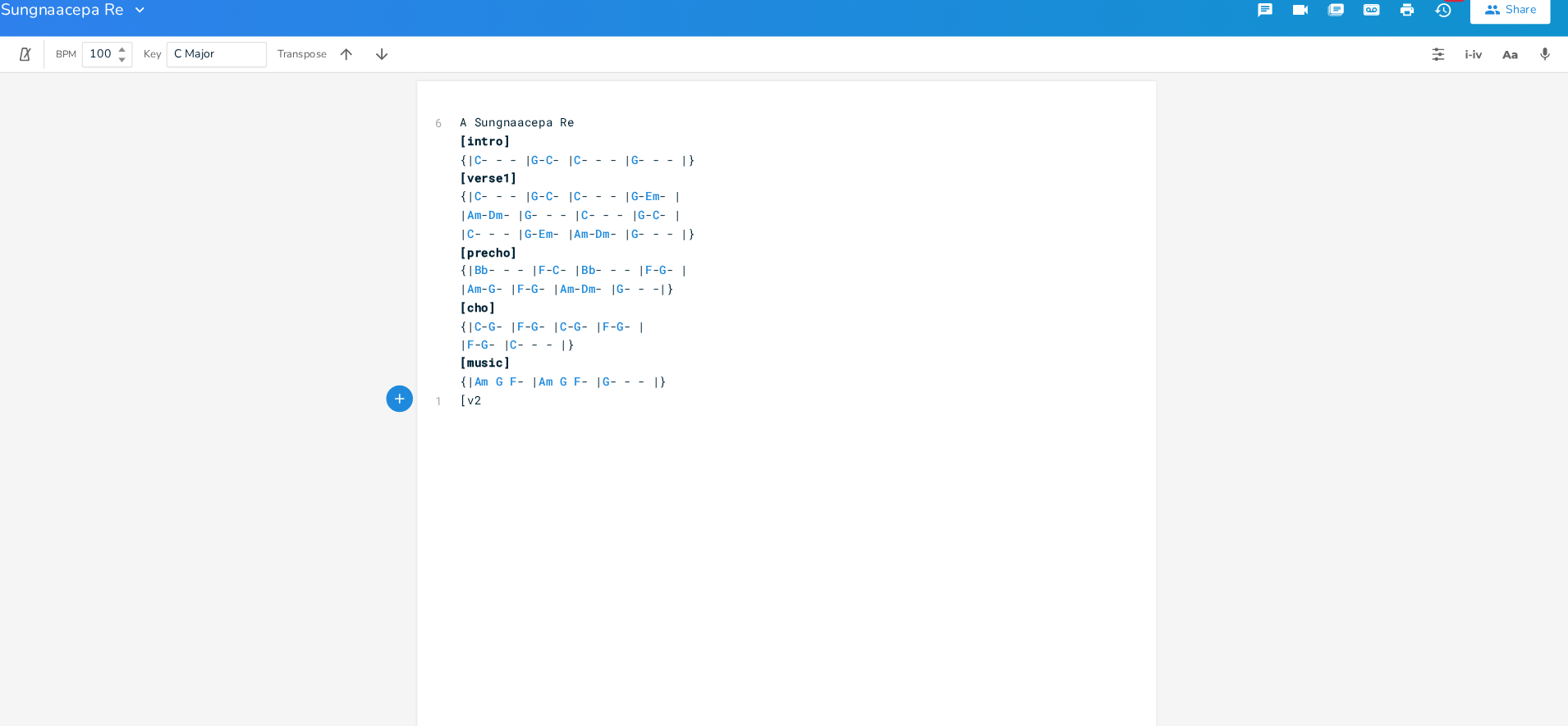
type textarea "[v2]"
type textarea "{"
paste textarea
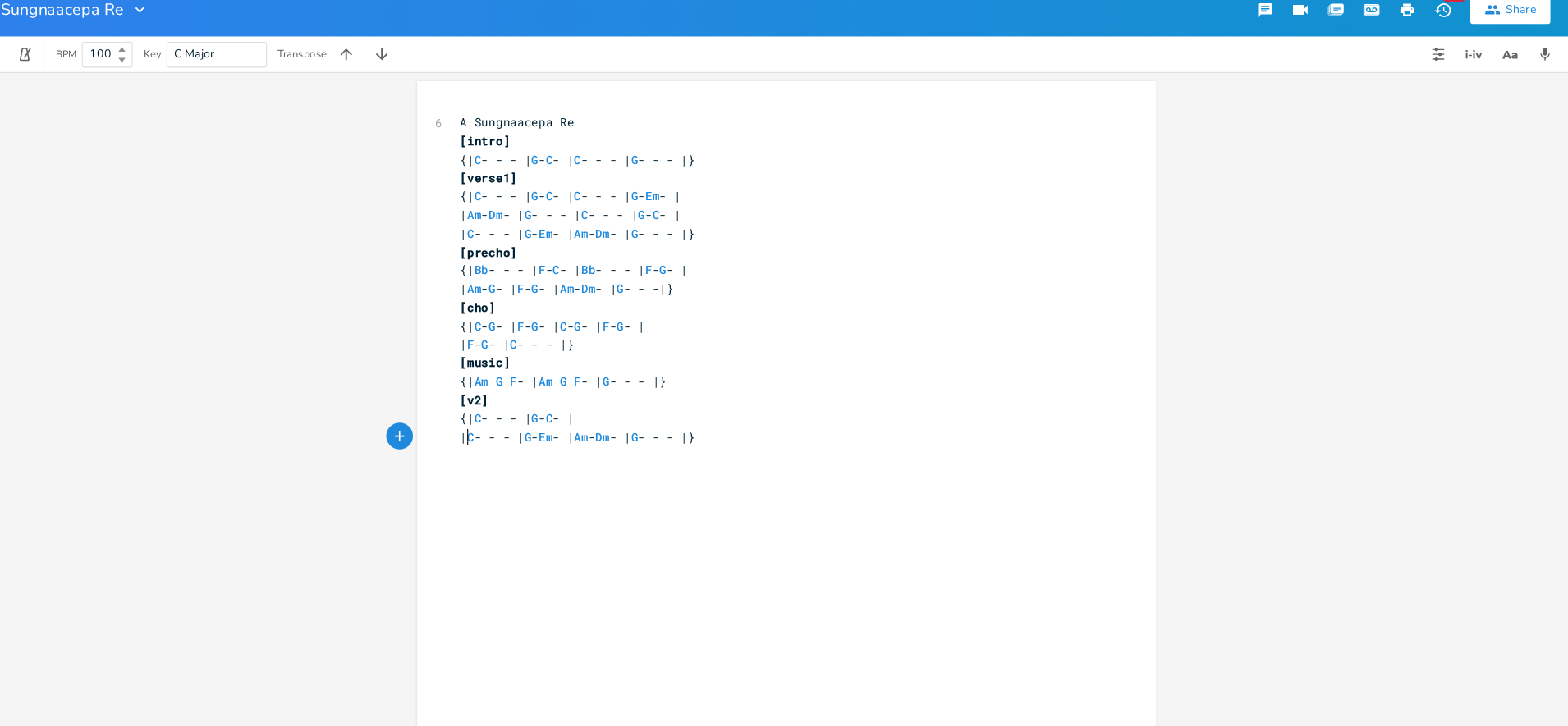
click at [485, 421] on span "| C - - - | G - Em - | Am - Dm - | G - - - |}" at bounding box center [591, 419] width 217 height 14
click at [486, 421] on span "| C - - - | G - Em - | Am - Dm - | G - - - |}" at bounding box center [591, 419] width 217 height 14
click at [994, 402] on pre "{| C - - - | G - C - | C - - - | G - Em - | Am - Dm - | G - - - |}" at bounding box center [775, 401] width 592 height 17
click at [682, 402] on span "{| C - - - | G - C - | C - - - | G - Em - | Am - Dm - | G - - - |}" at bounding box center [640, 401] width 316 height 14
type textarea "|"
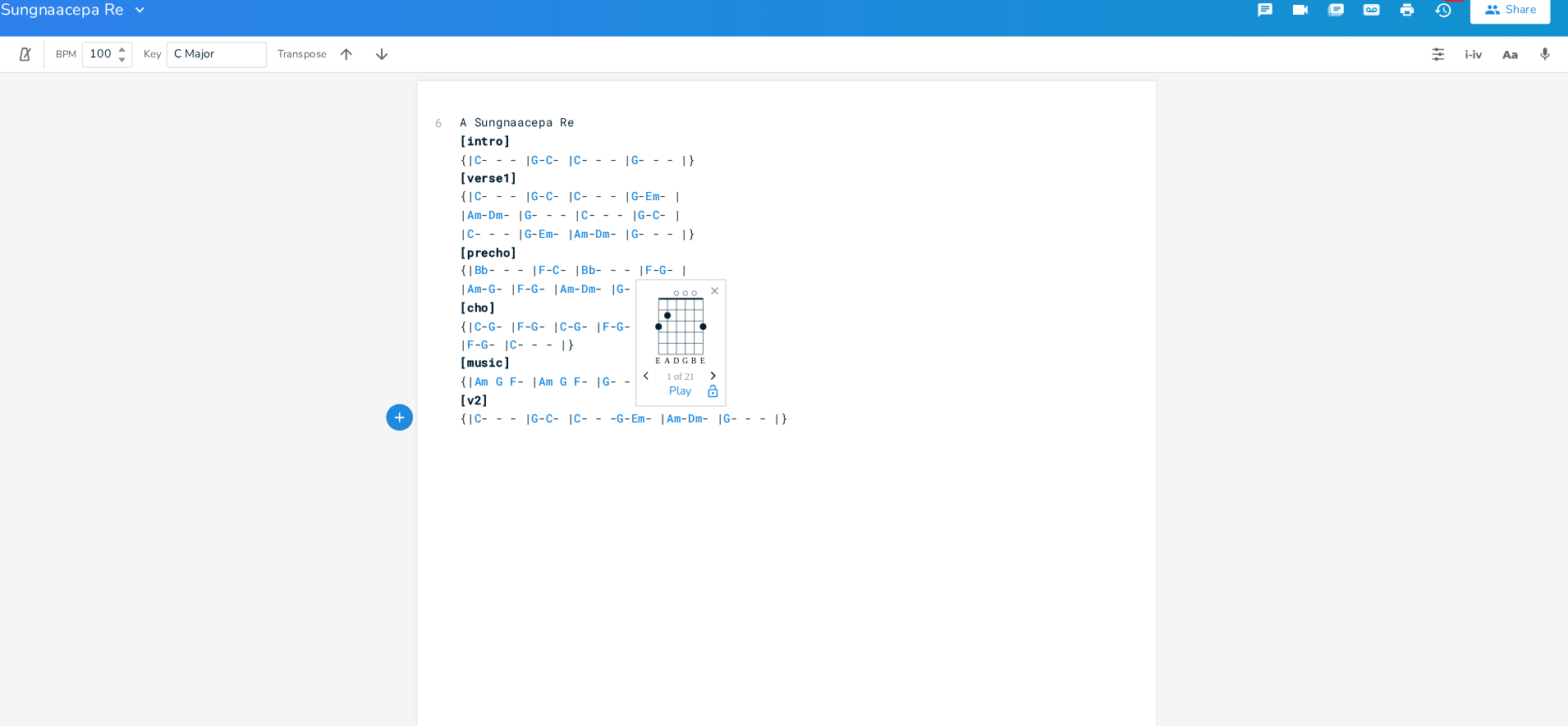
scroll to position [0, 3]
type textarea "|"
click at [798, 425] on pre "|G - Em - | Am - Dm - | G - - - |}" at bounding box center [775, 419] width 592 height 17
type textarea "|G - Em - | Am - Dm - | G - - - |}"
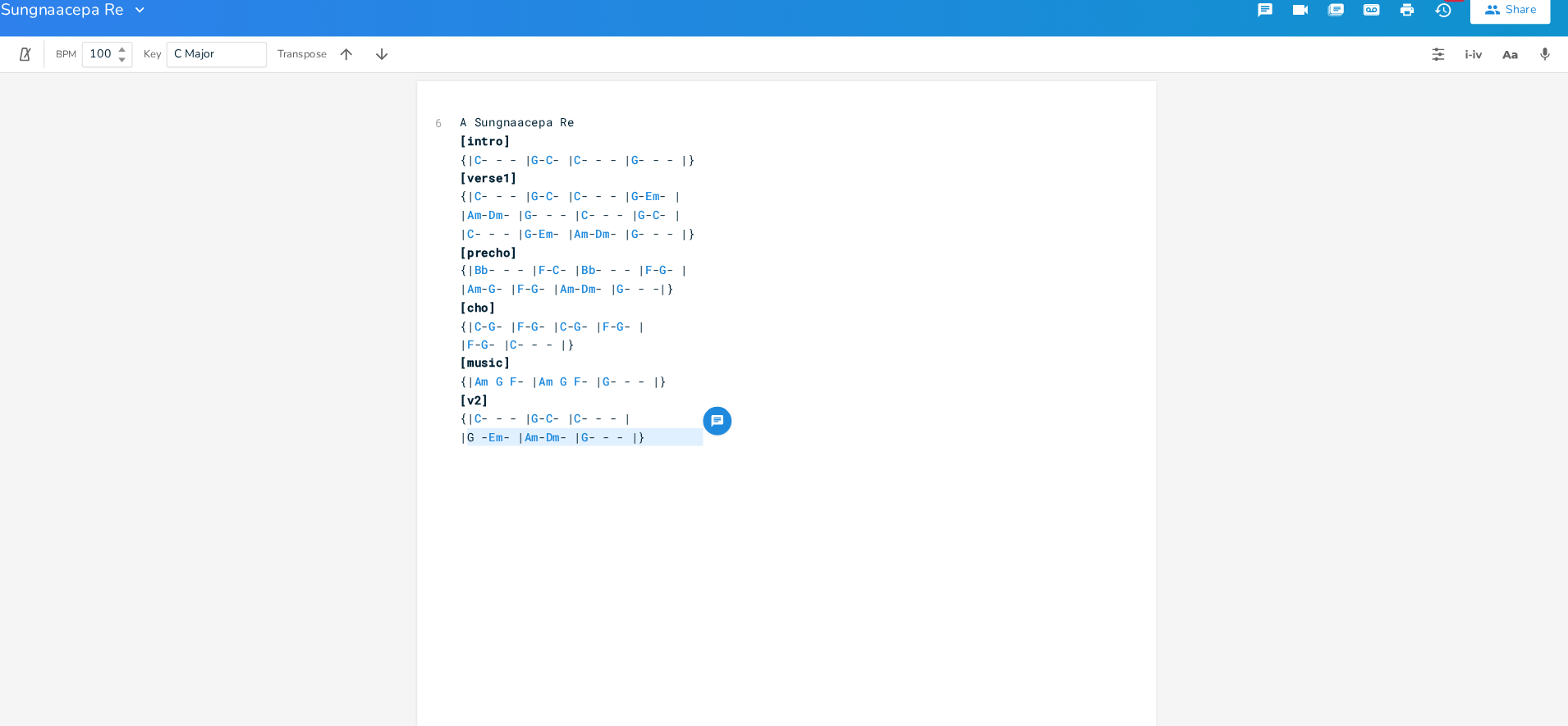
drag, startPoint x: 723, startPoint y: 415, endPoint x: 482, endPoint y: 419, distance: 241.0
click at [482, 419] on pre "|G - Em - | Am - Dm - | G - - - |}" at bounding box center [775, 419] width 592 height 17
type textarea "G em"
type textarea "G - Em - |"
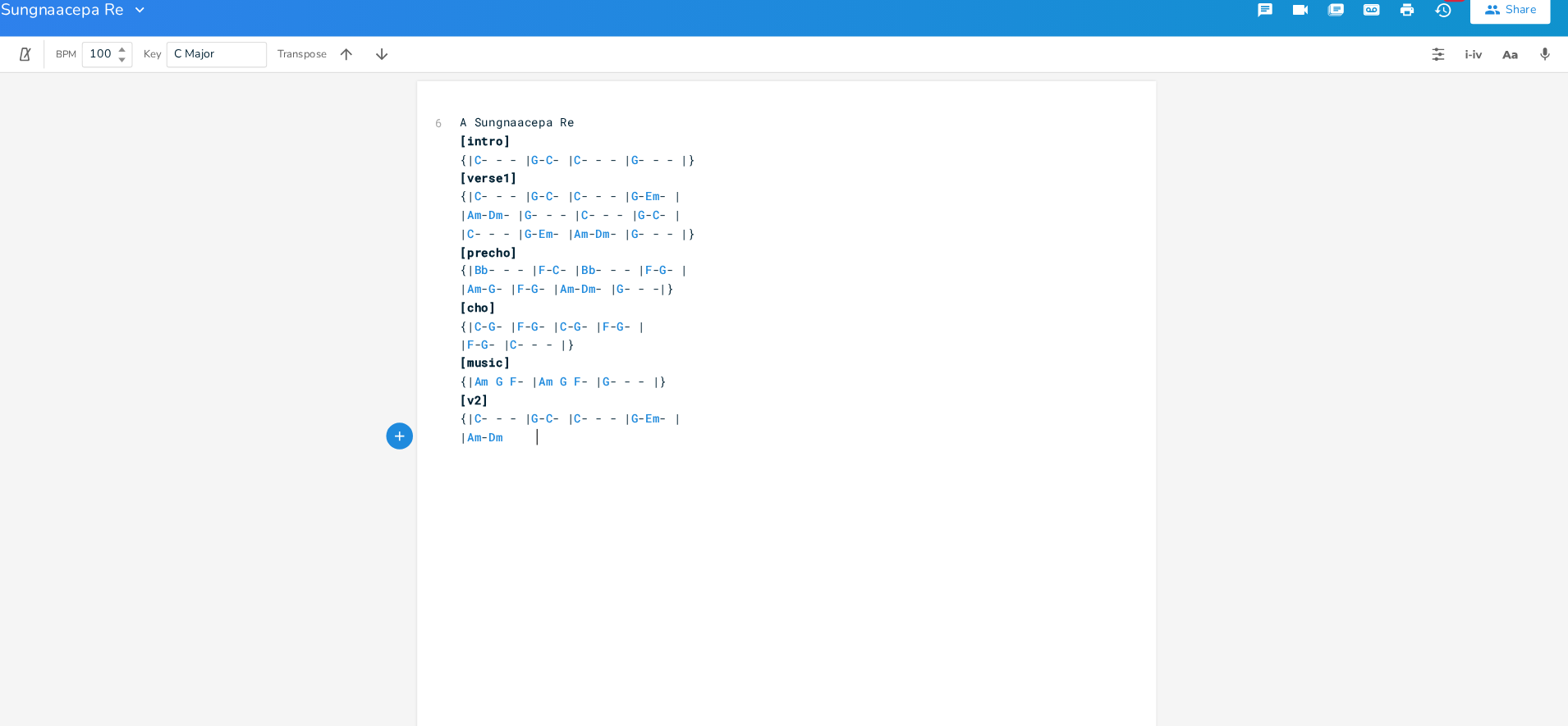
scroll to position [0, 60]
type textarea "| Am - Dm - | G - - - |}"
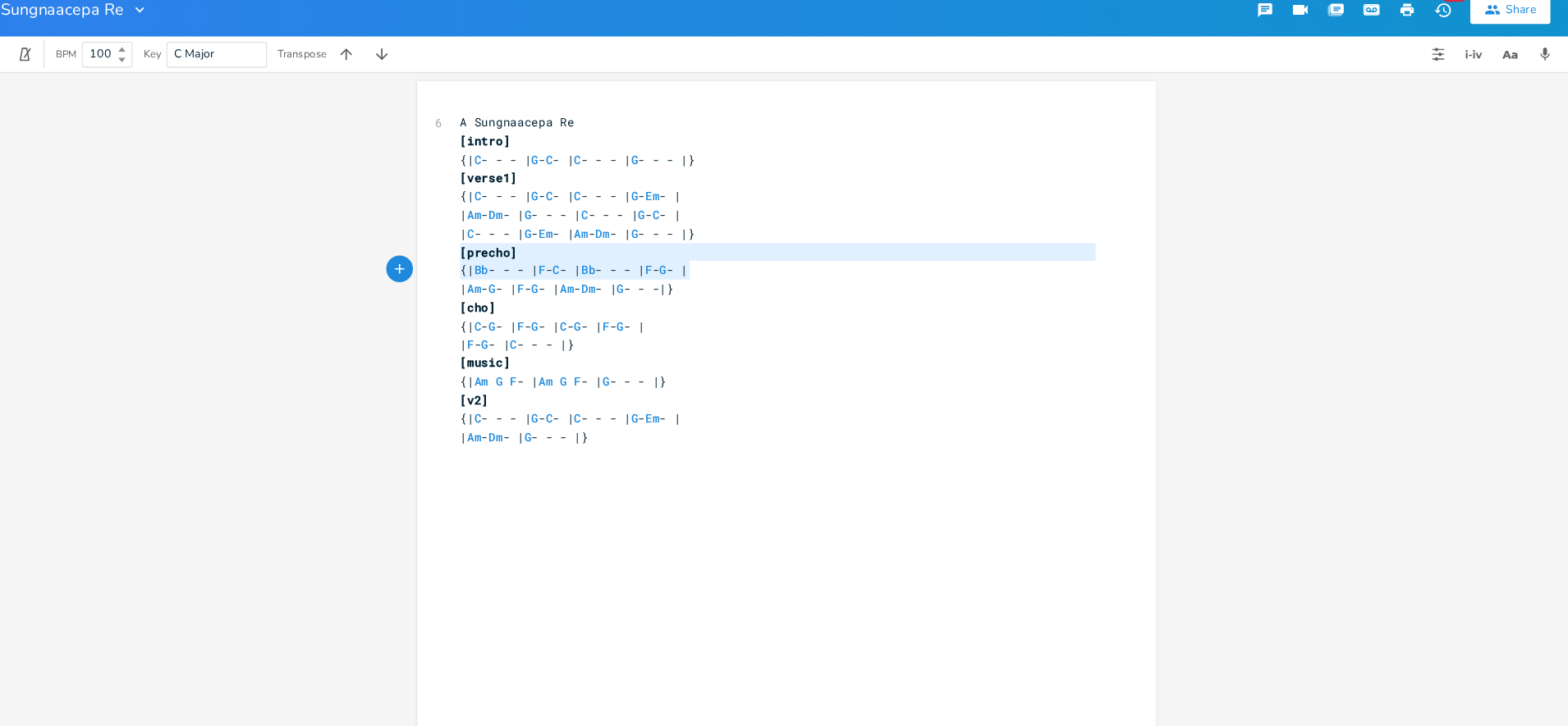
type textarea "[precho] {| Bb - - - | F - C - | Bb - - - | F - G - | | Am - G - | F - G - | Am…"
drag, startPoint x: 477, startPoint y: 245, endPoint x: 799, endPoint y: 285, distance: 324.5
click at [799, 285] on div "6 A Sungnaacepa Re [intro] {| C - - - | G - C - | C - - - | G - - - |} [verse1]…" at bounding box center [775, 274] width 592 height 307
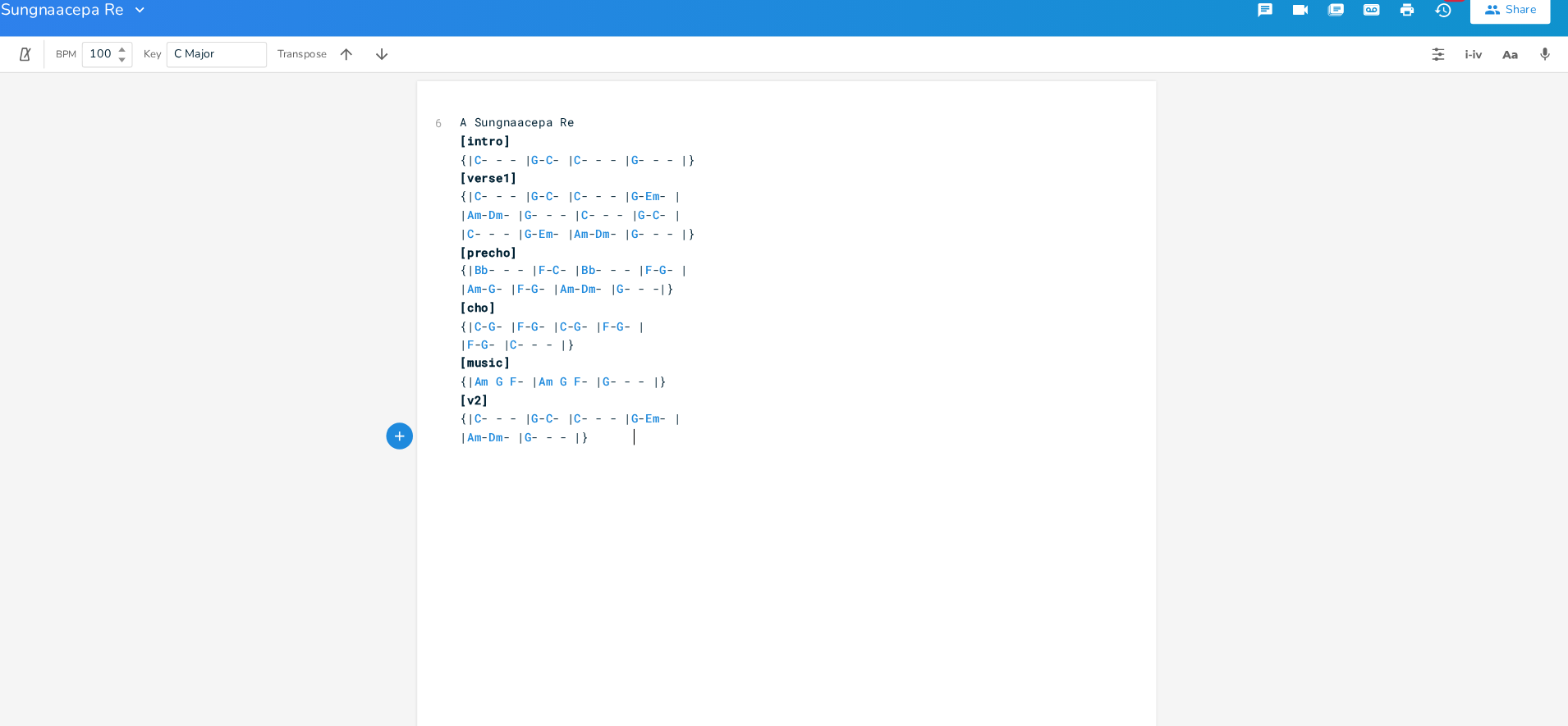
click at [667, 441] on div "x 6 A Sungnaacepa Re [intro] {| C - - - | G - C - | C - - - | G - - - |} [verse…" at bounding box center [796, 419] width 634 height 605
click at [664, 450] on div "x 6 A Sungnaacepa Re [intro] {| C - - - | G - C - | C - - - | G - - - |} [verse…" at bounding box center [796, 419] width 634 height 605
click at [857, 474] on pre "| Am - G - | F - G - | Am - Dm - | G - - -|}" at bounding box center [775, 469] width 592 height 17
type textarea "[cho]"
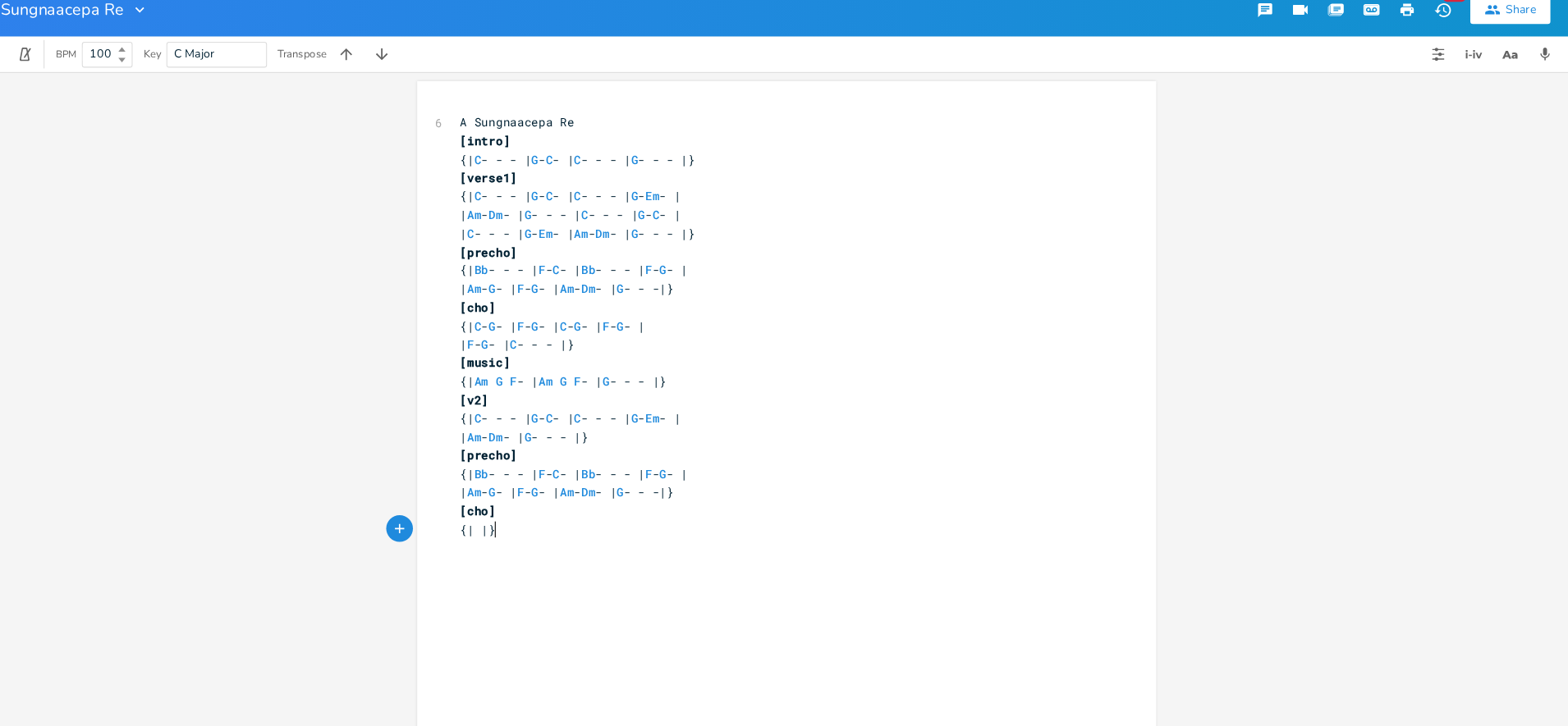
type textarea "{| |}"
type textarea "[solo]"
type textarea "{|"
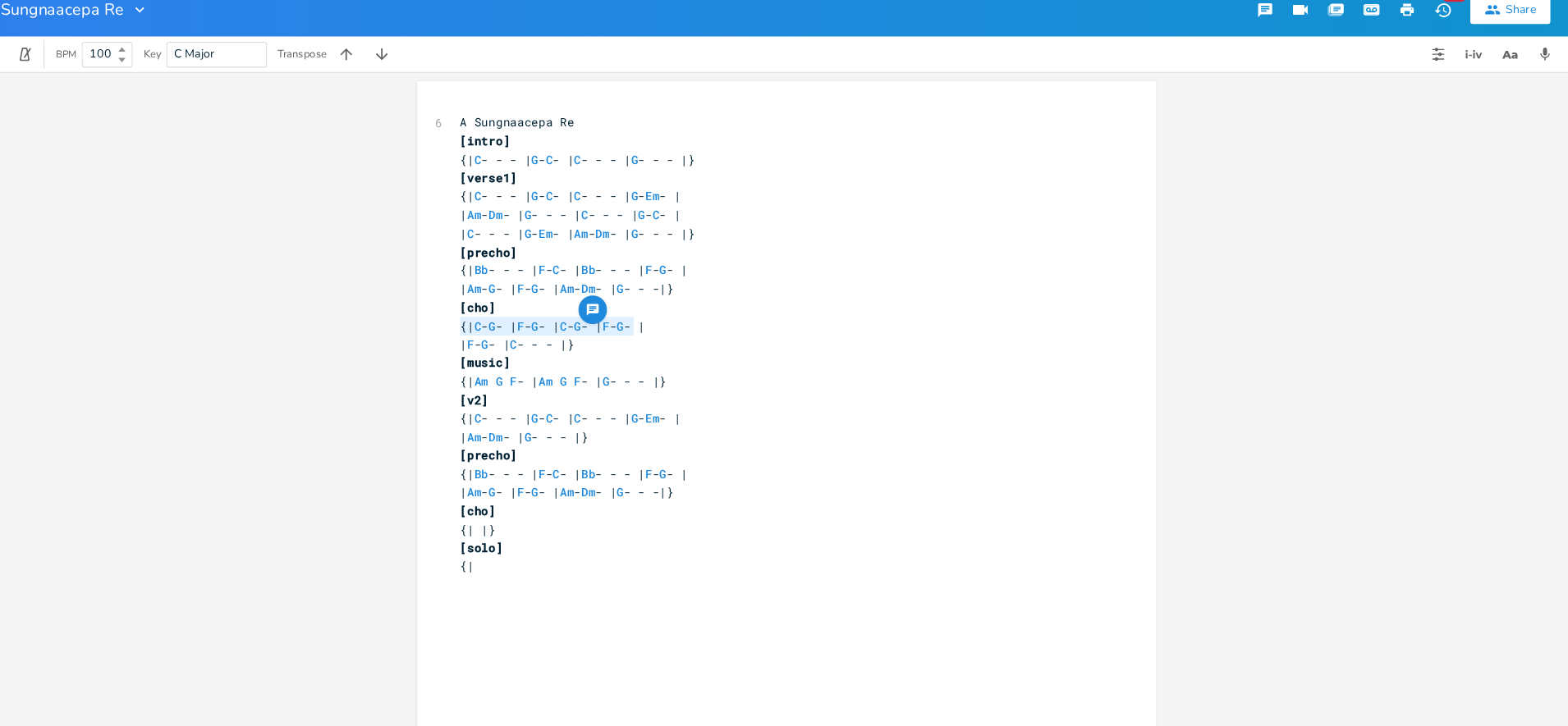
type textarea "{| C - G - | F - G - | C - G - | F - G - | | F - G - | C - - - |}"
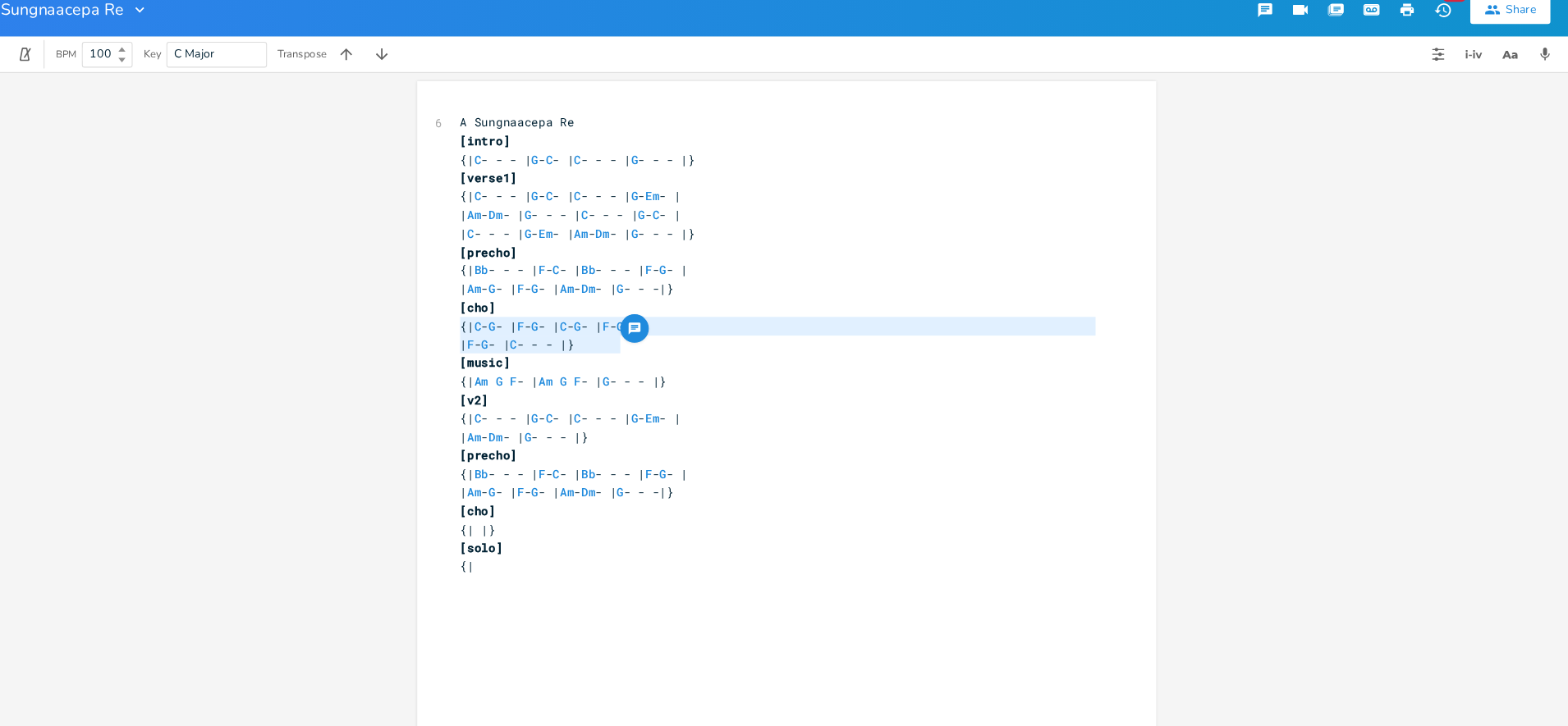
drag, startPoint x: 475, startPoint y: 317, endPoint x: 638, endPoint y: 333, distance: 163.8
click at [638, 333] on div "6 A Sungnaacepa Re [intro] {| C - - - | G - C - | C - - - | G - - - |} [verse1]…" at bounding box center [775, 334] width 592 height 427
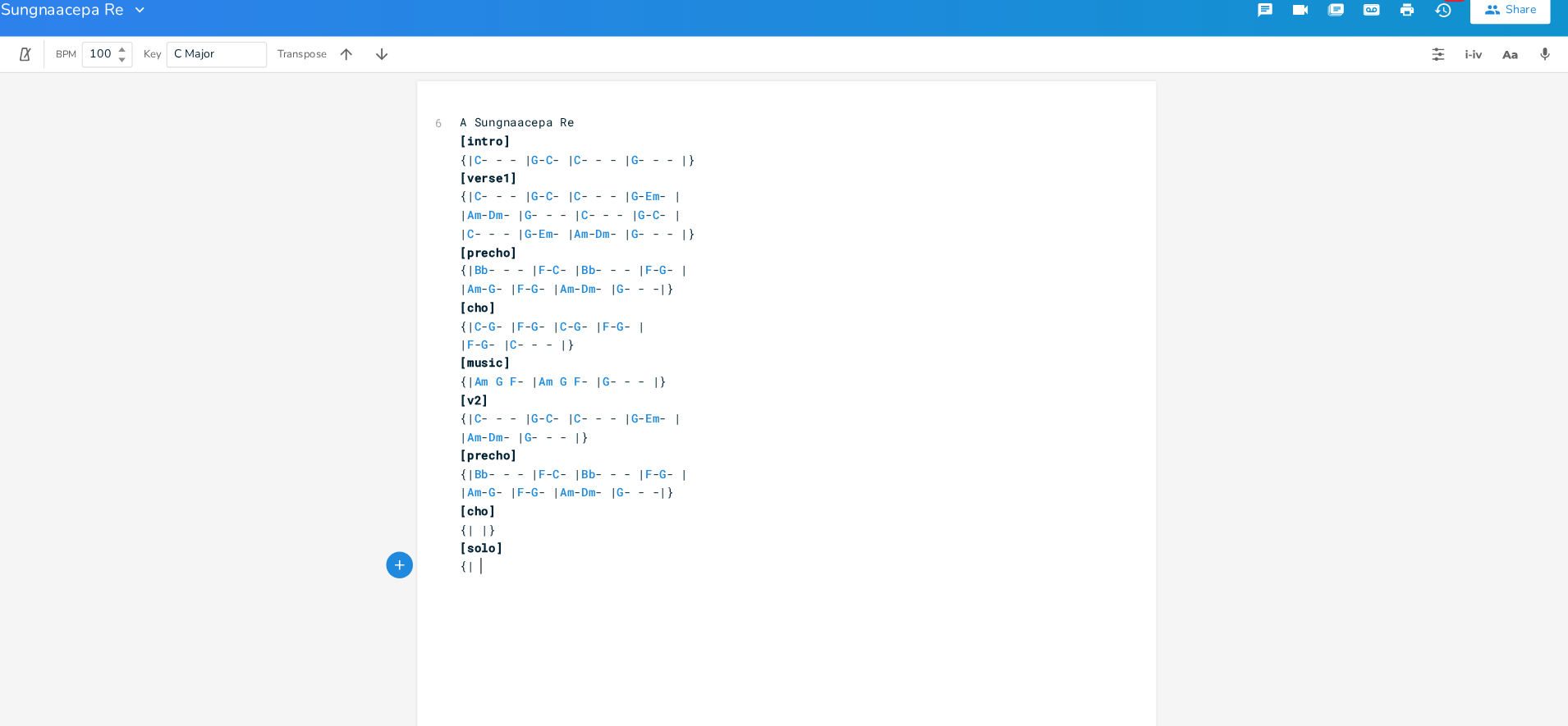
click at [558, 537] on pre "{|" at bounding box center [775, 538] width 592 height 17
type textarea "| C - - - |}"
drag, startPoint x: 628, startPoint y: 560, endPoint x: 541, endPoint y: 557, distance: 87.1
click at [541, 557] on pre "| F - G - | C - - - |}" at bounding box center [775, 555] width 592 height 17
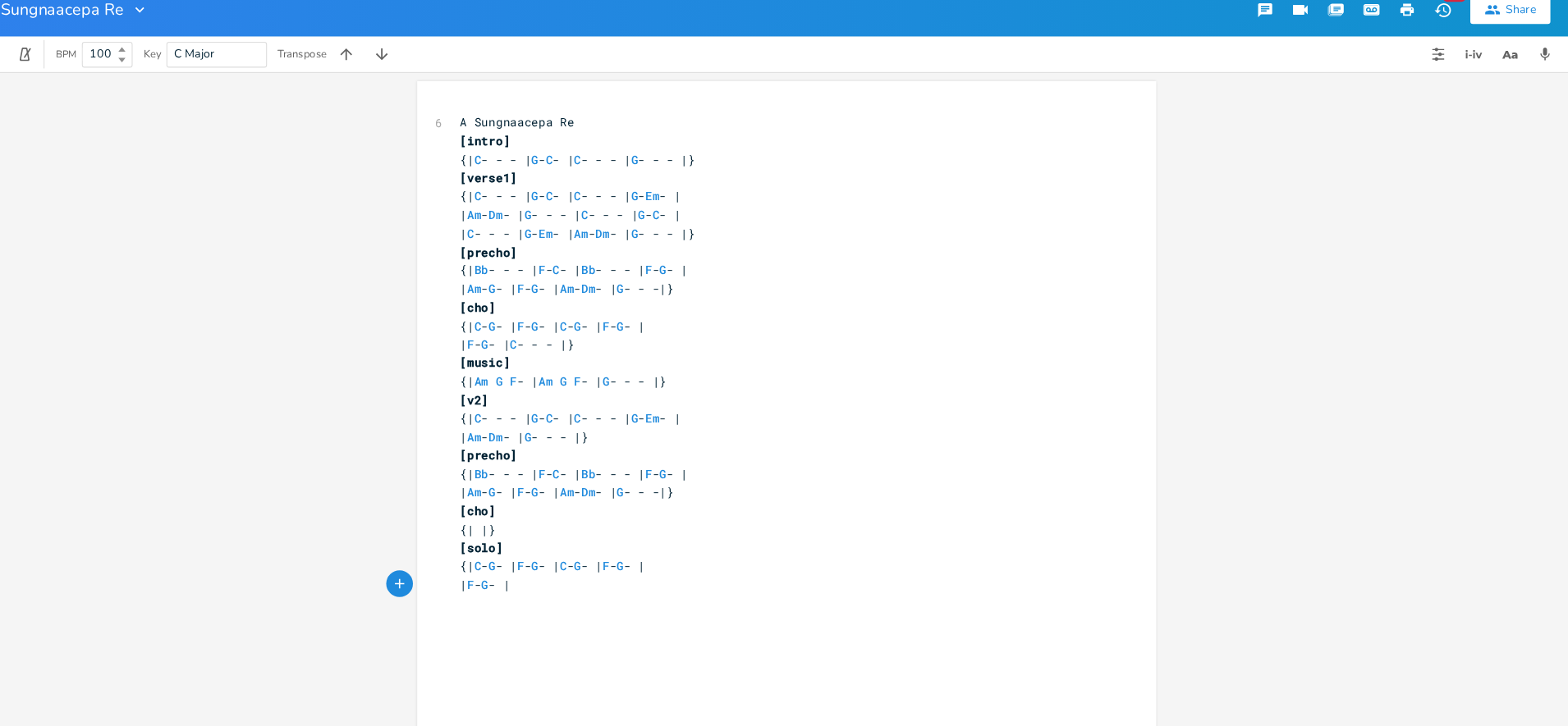
type textarea "|}"
type textarea "pre"
type textarea "[precho]"
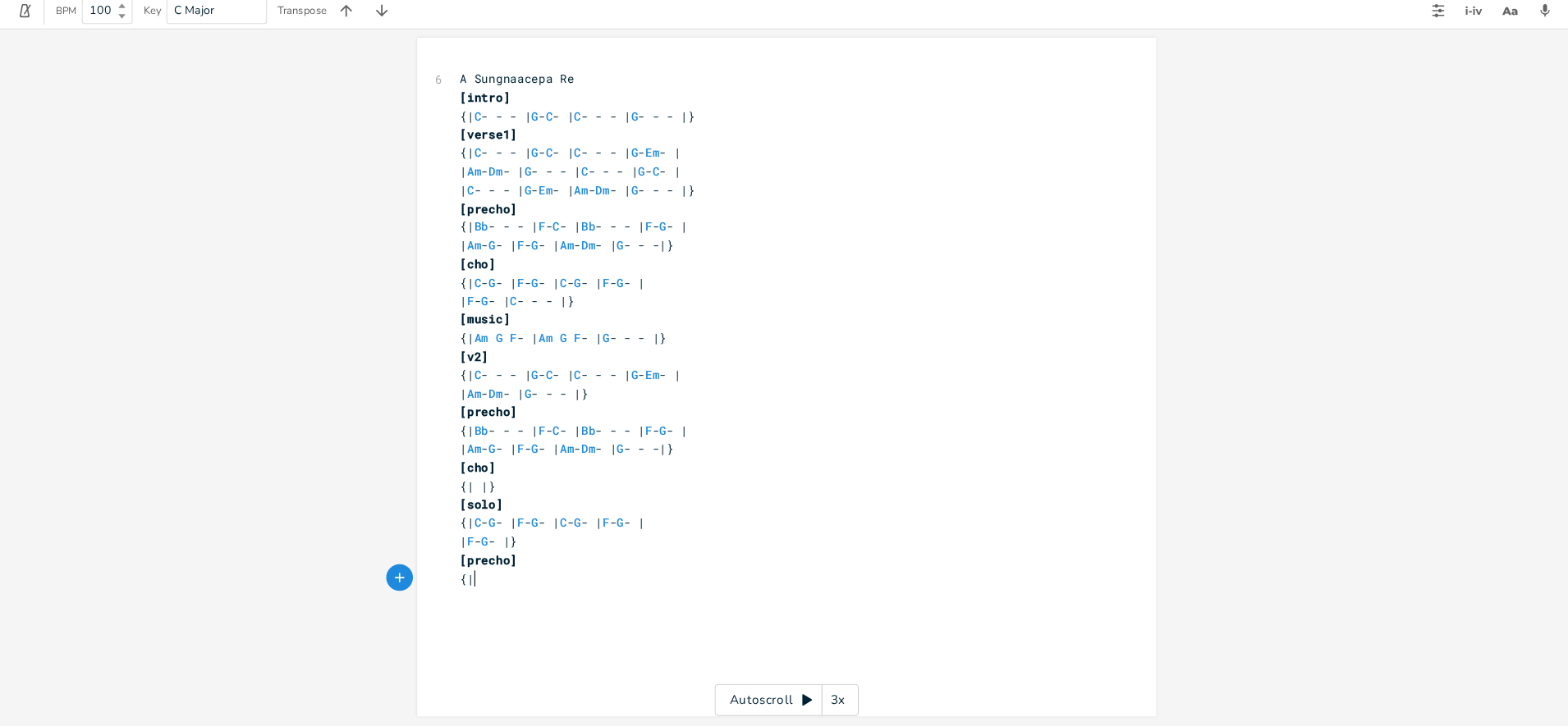
scroll to position [0, 9]
type textarea "{| |}"
type textarea "cho"
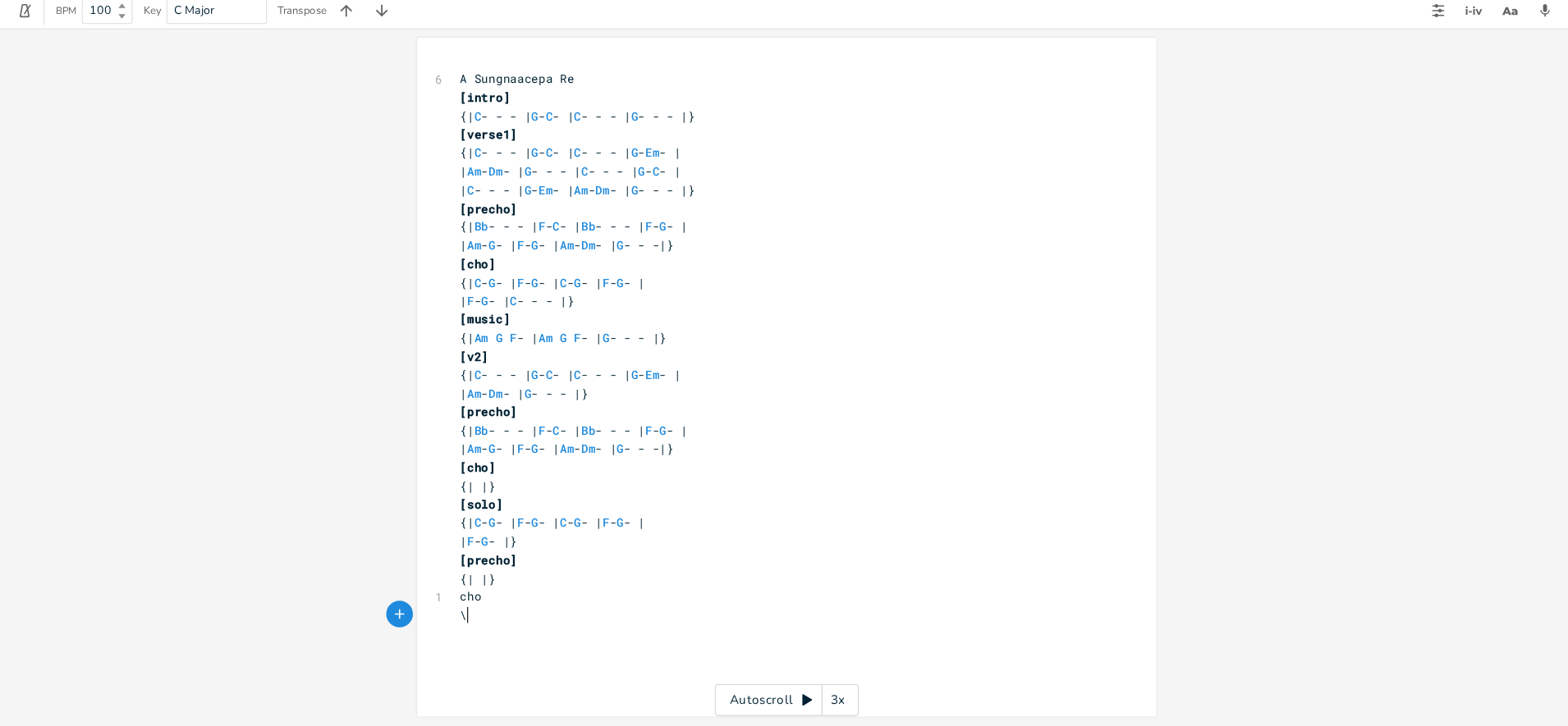
type textarea "\["
type textarea "[|+"
type textarea "[cho]"
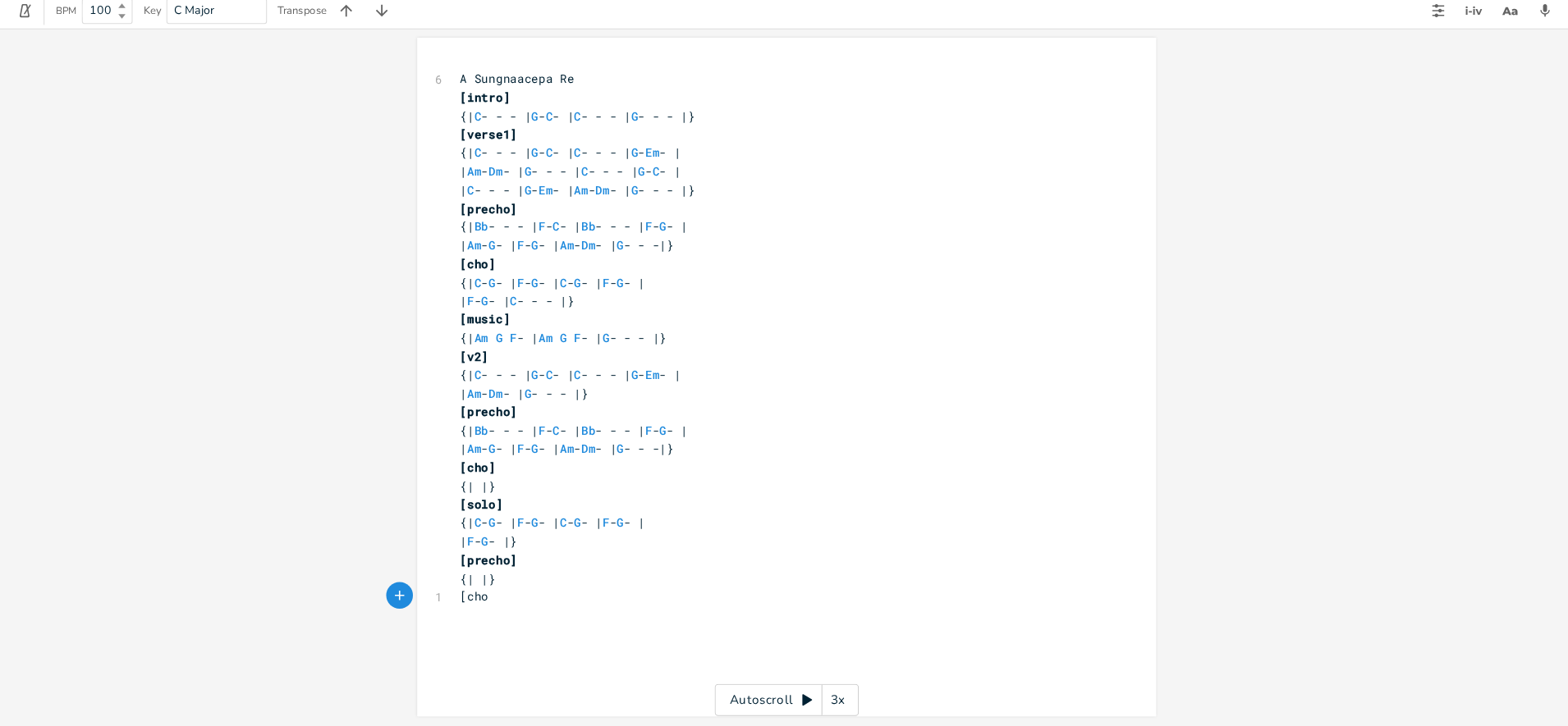
scroll to position [0, 24]
type textarea "|"
type textarea "{| |}"
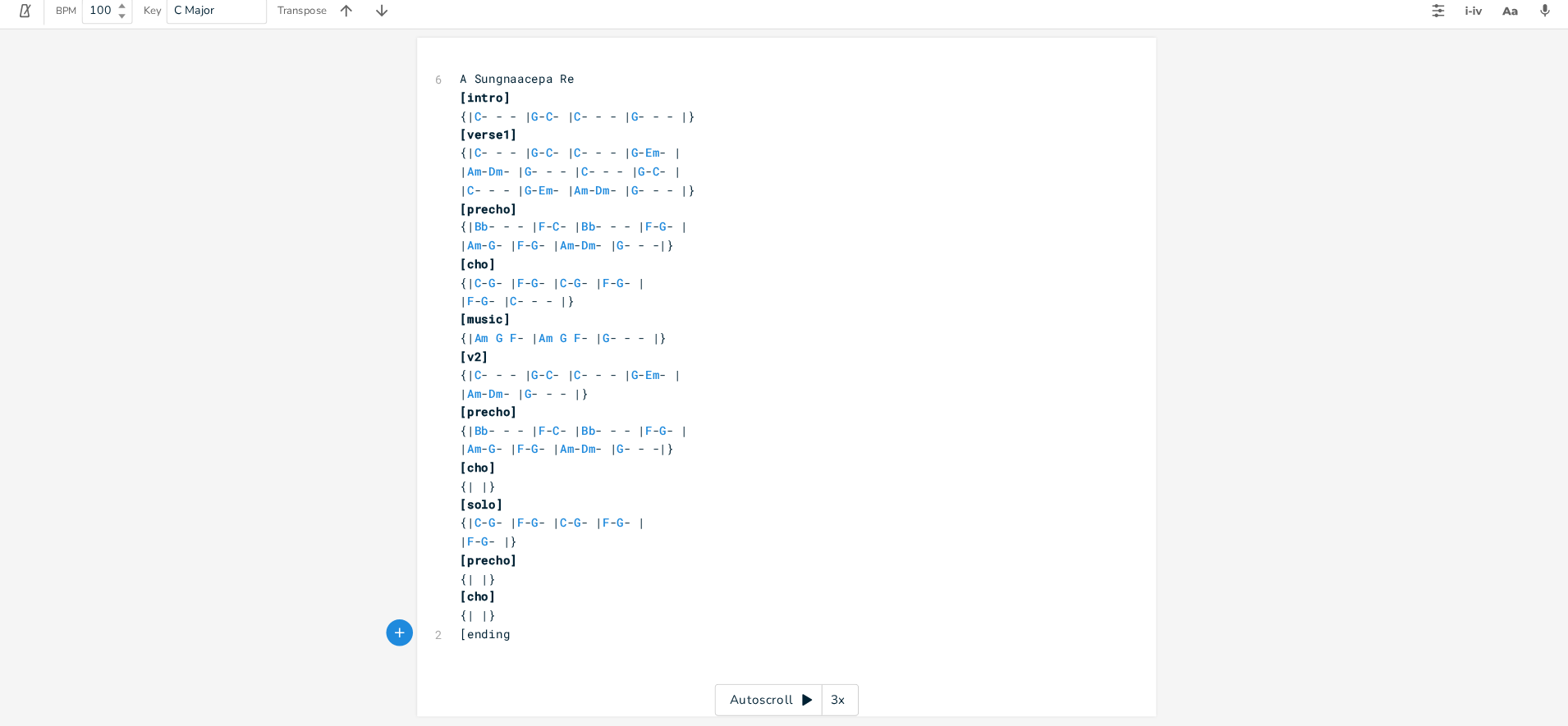
type textarea "[ending]"
type textarea "{| C - G - | F - G - | C - G - | F - G - | | F - G - |}"
drag, startPoint x: 477, startPoint y: 532, endPoint x: 565, endPoint y: 561, distance: 92.7
click at [565, 561] on div "6 A Sungnaacepa Re [intro] {| C - - - | G - C - | C - - - | G - - - |} [verse1]…" at bounding box center [775, 393] width 592 height 547
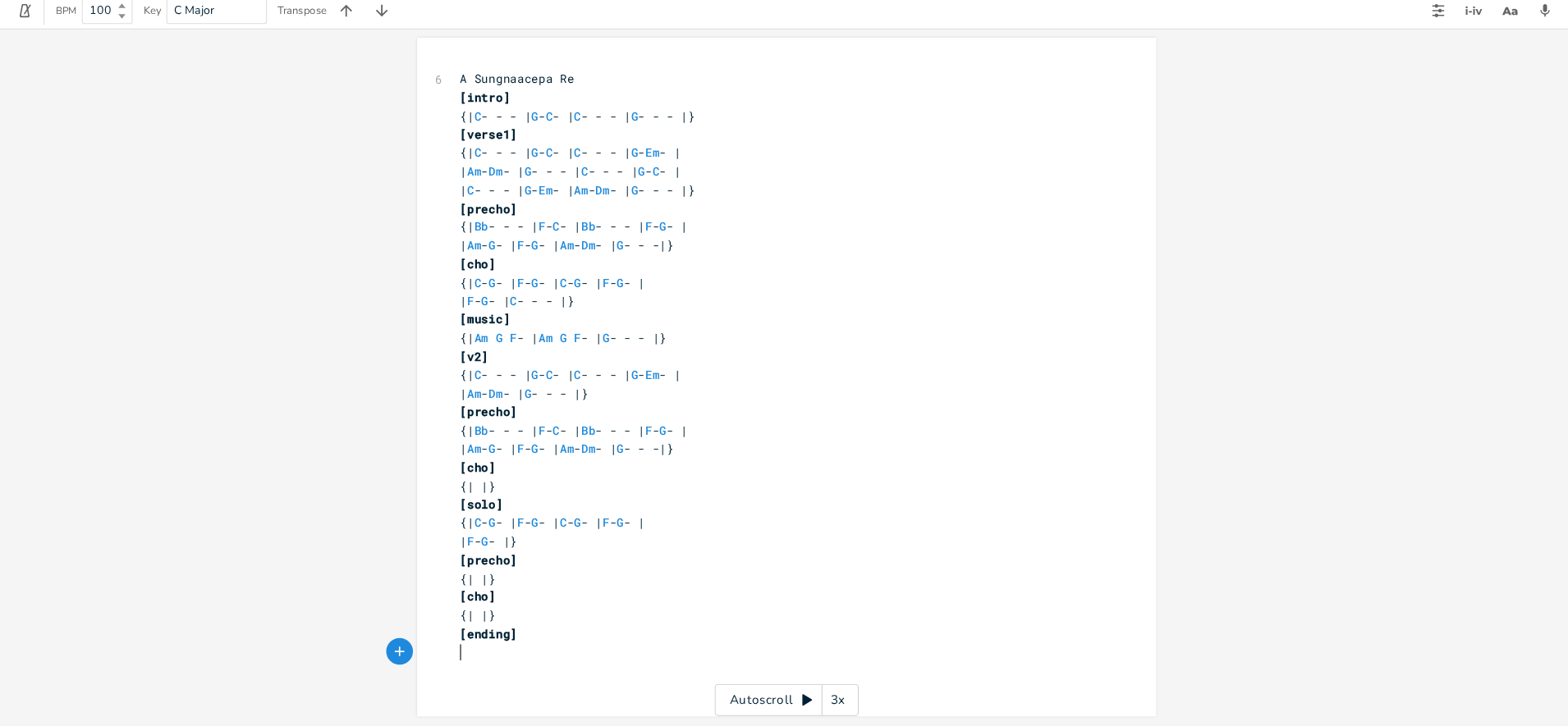
click at [569, 681] on div "x 6 A Sungnaacepa Re [intro] {| C - - - | G - C - | C - - - | G - - - |} [verse…" at bounding box center [796, 419] width 634 height 605
paste textarea "\"
type textarea "\"
type textarea "C - --"
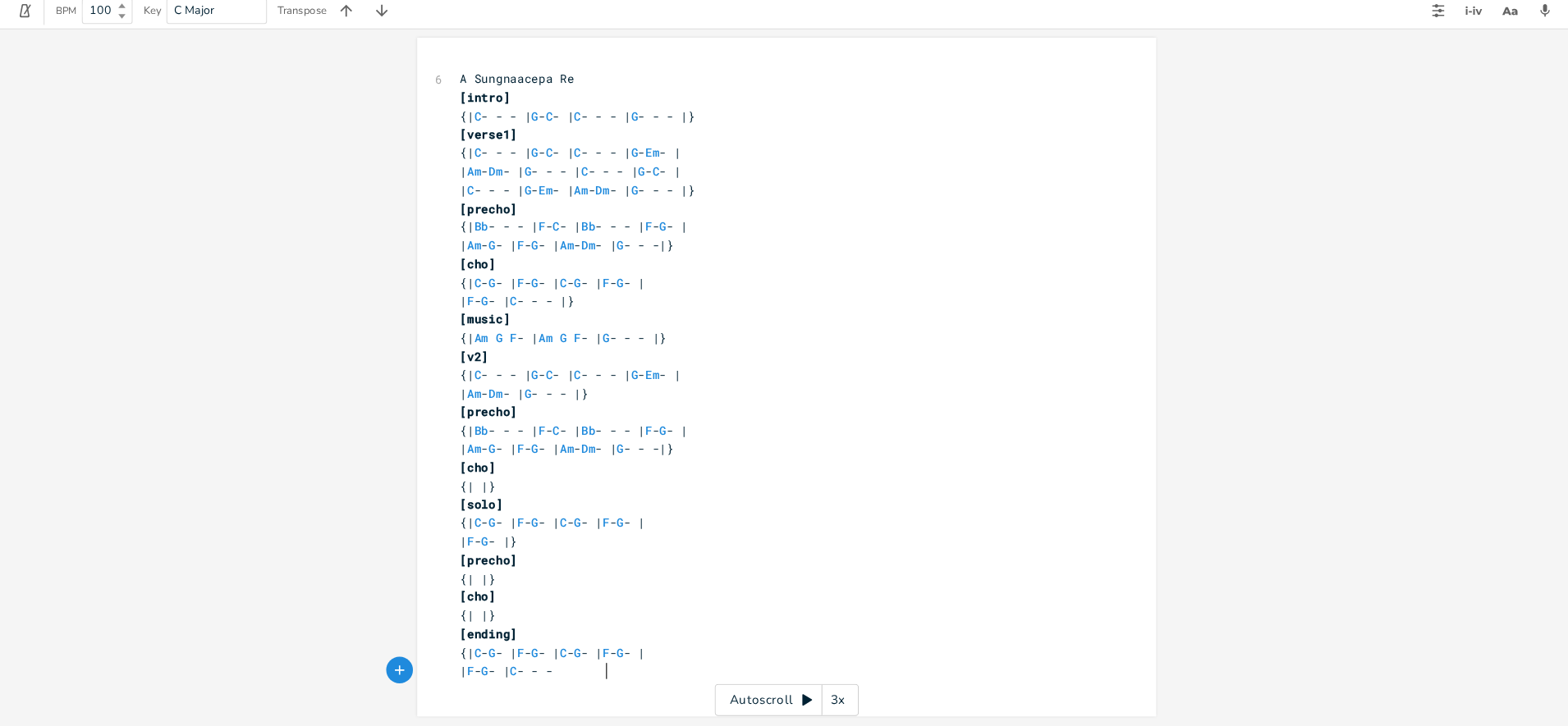
type textarea "- }"
type textarea "|}"
click at [1229, 405] on div "|} x 6 A Sungnaacepa Re [intro] {| C - - - | G - C - | C - - - | G - - - |} [ve…" at bounding box center [784, 404] width 1568 height 645
